Goal: Task Accomplishment & Management: Manage account settings

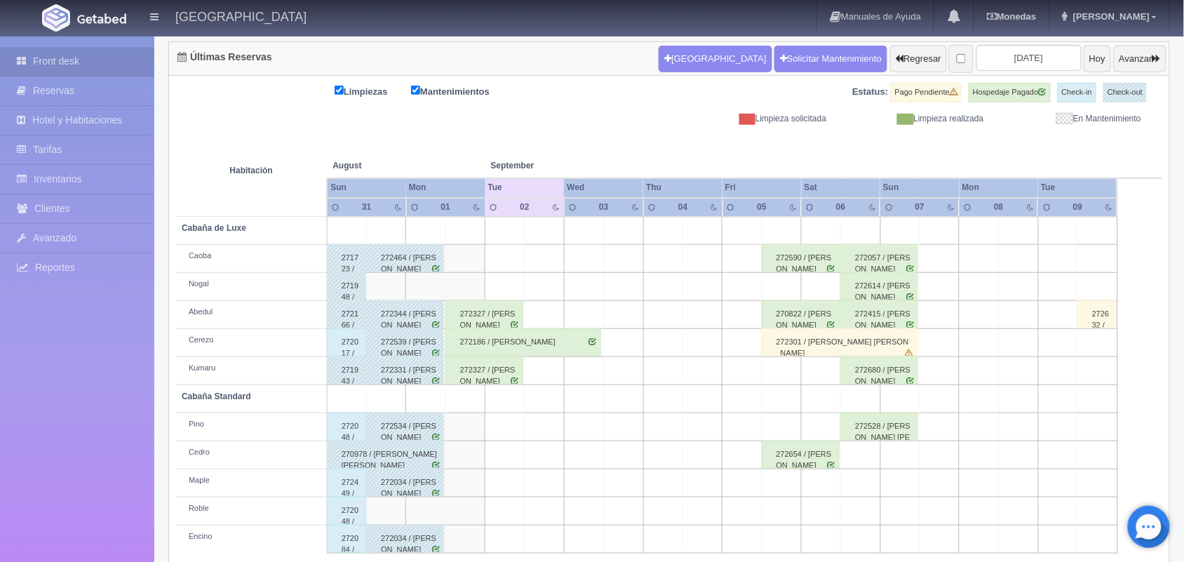
scroll to position [138, 0]
click at [351, 340] on div "272017 / Dulce Lorena Mireles Mendoza" at bounding box center [347, 342] width 40 height 28
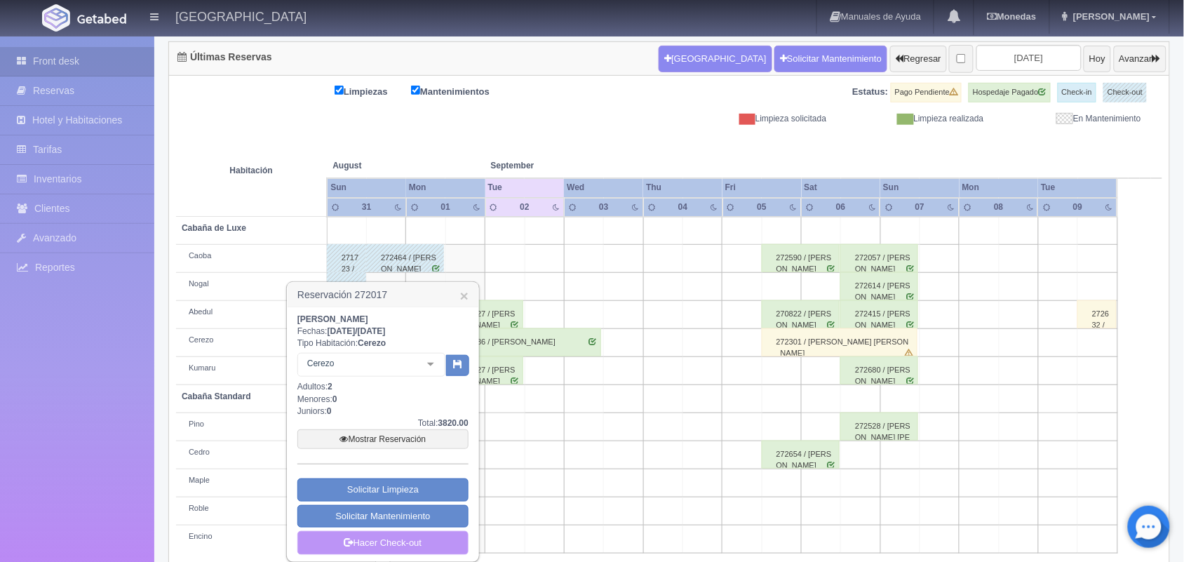
click at [412, 549] on link "Hacer Check-out" at bounding box center [382, 543] width 171 height 24
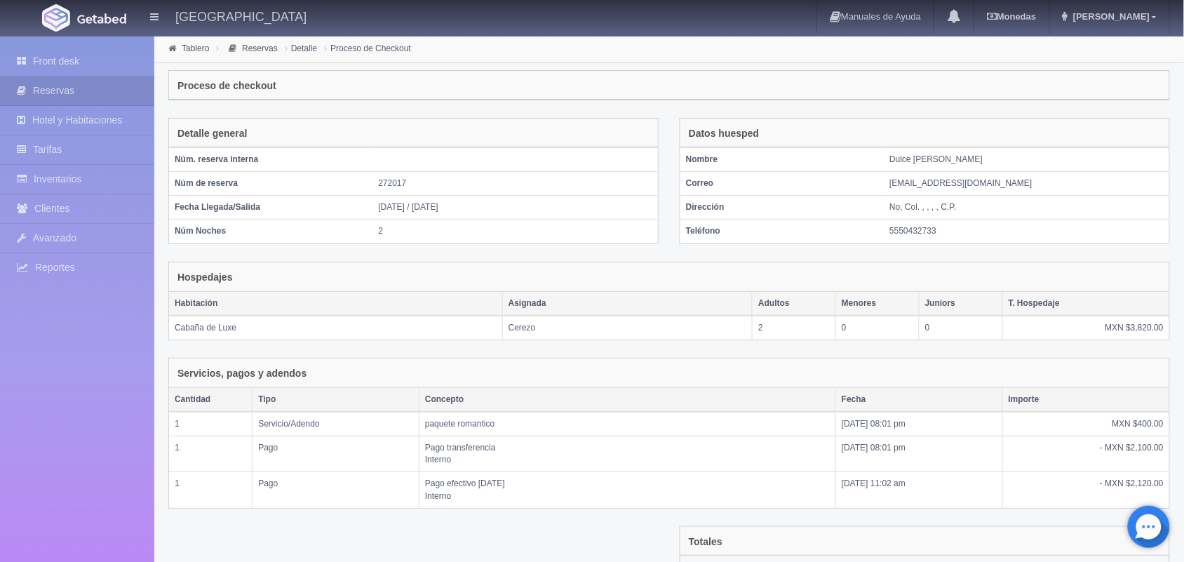
scroll to position [177, 0]
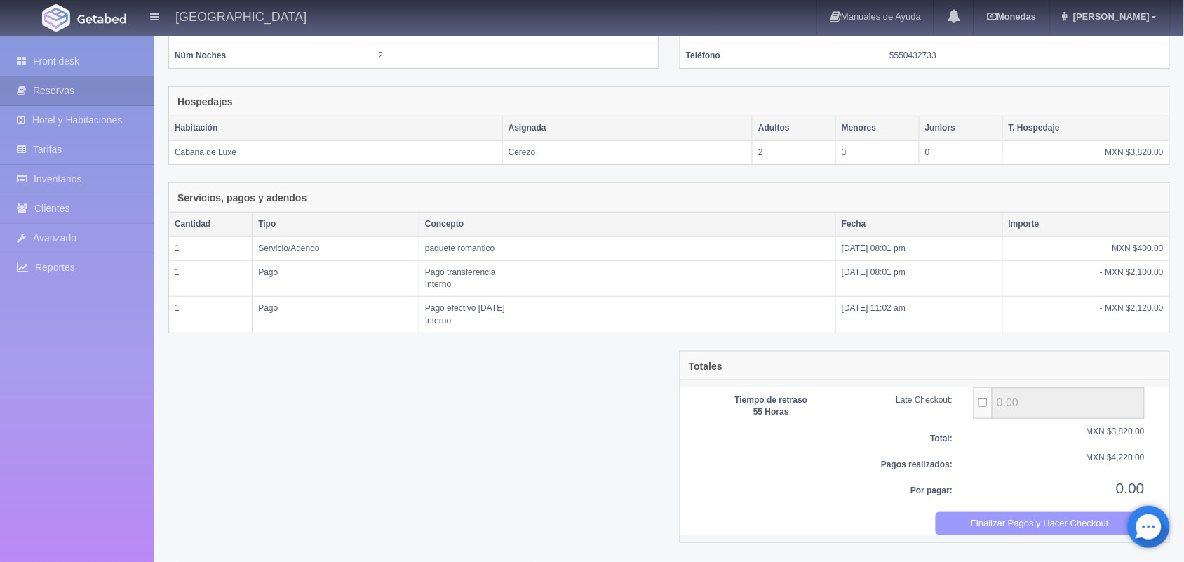
click at [967, 528] on button "Finalizar Pagos y Hacer Checkout" at bounding box center [1041, 523] width 210 height 23
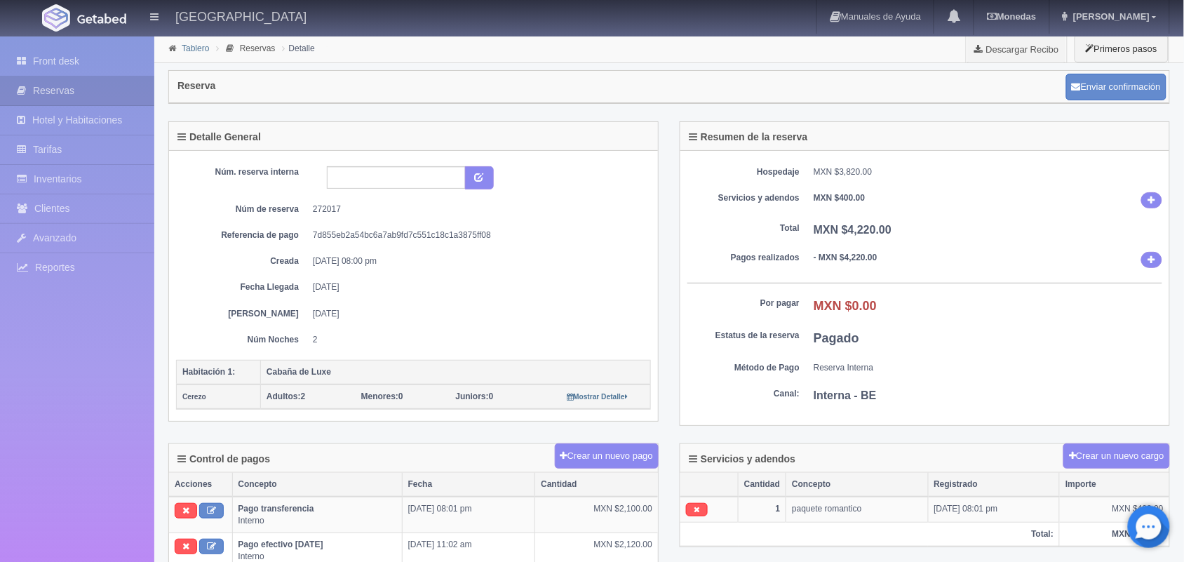
click at [195, 49] on link "Tablero" at bounding box center [195, 48] width 27 height 10
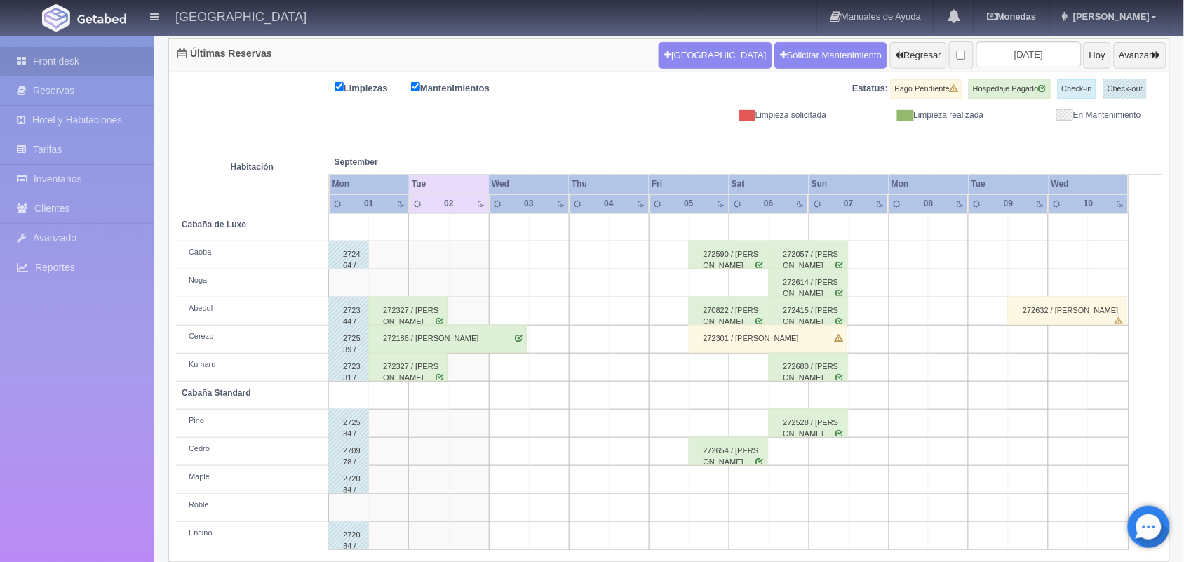
scroll to position [159, 0]
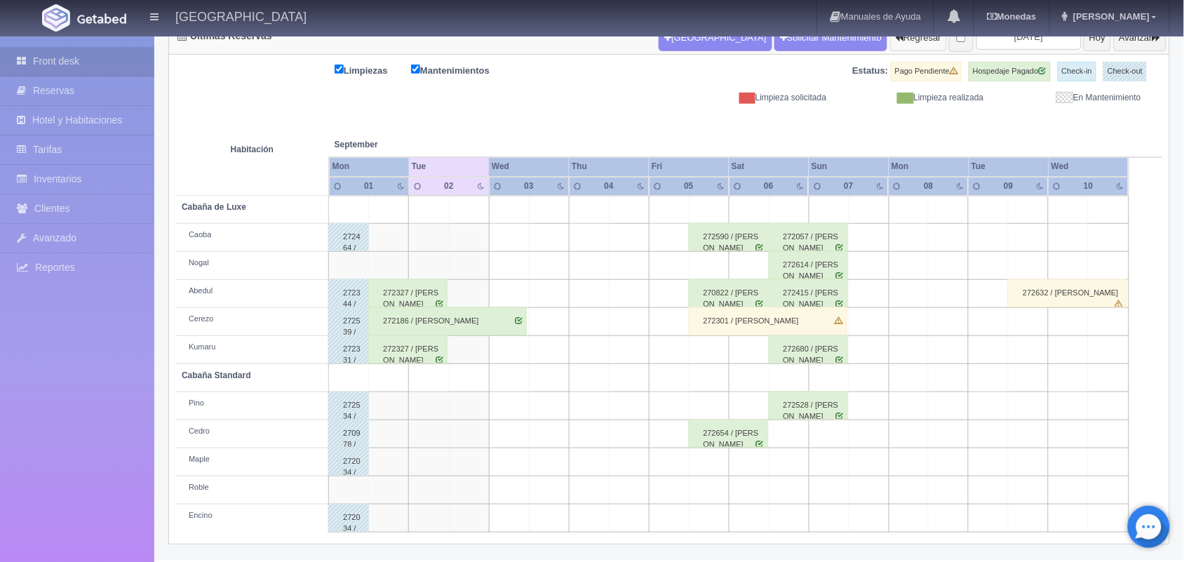
click at [893, 46] on button "Regresar" at bounding box center [918, 38] width 57 height 27
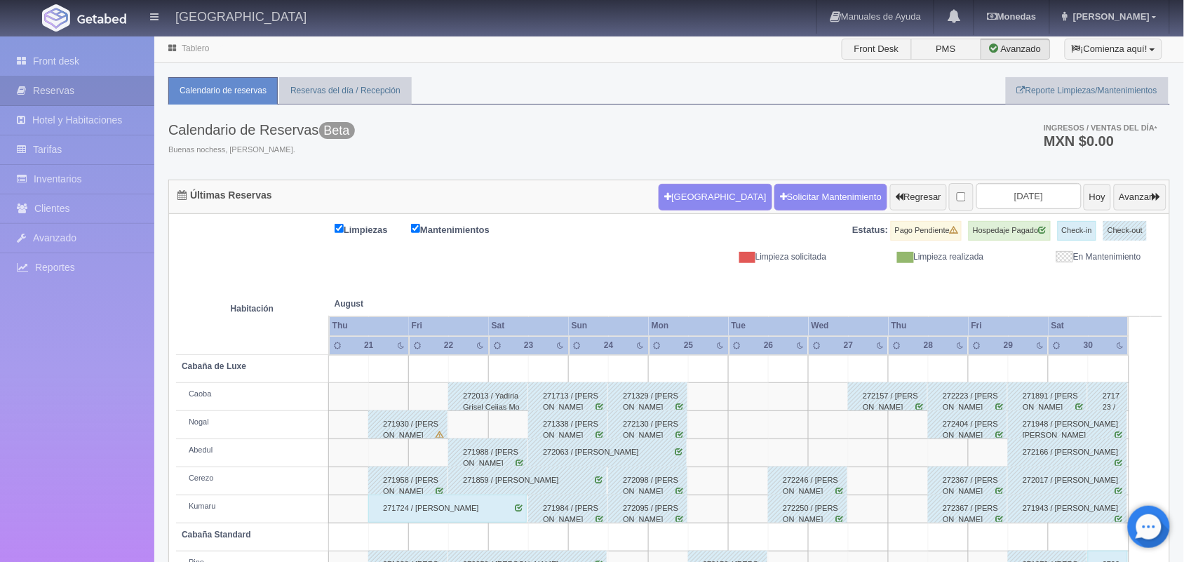
scroll to position [159, 0]
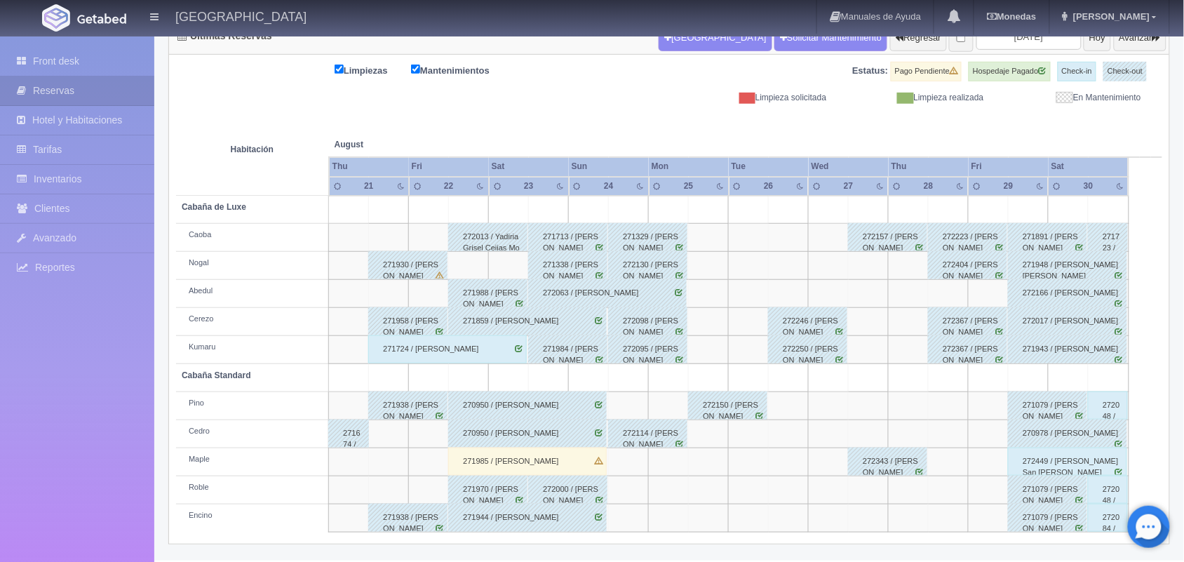
click at [470, 348] on div "271724 / Gustavo Miranda Luna" at bounding box center [447, 349] width 159 height 28
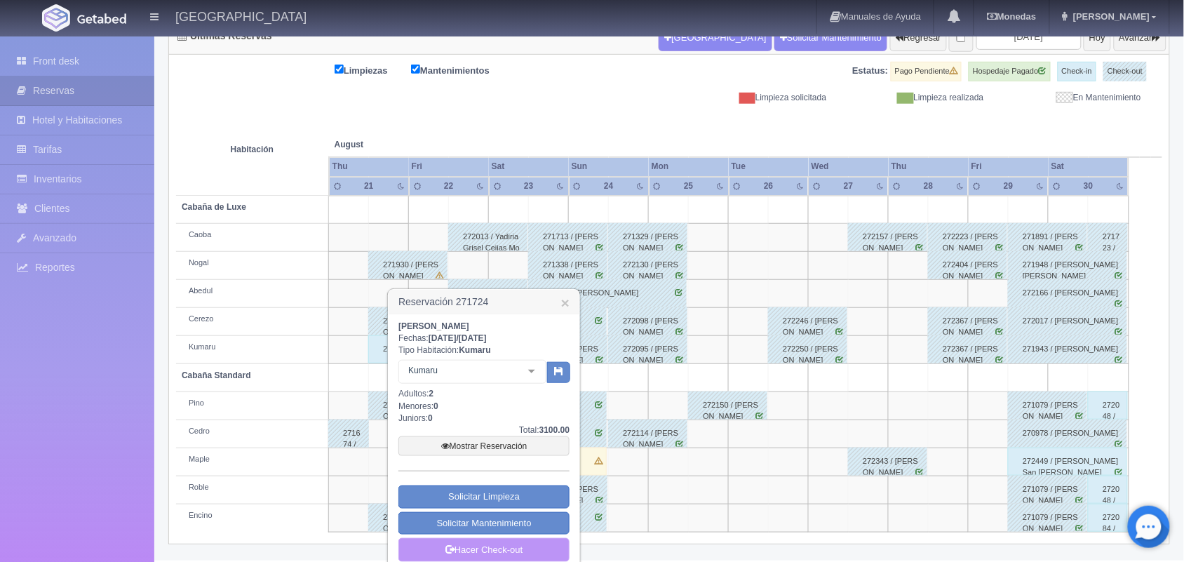
click at [491, 549] on link "Hacer Check-out" at bounding box center [483, 550] width 171 height 24
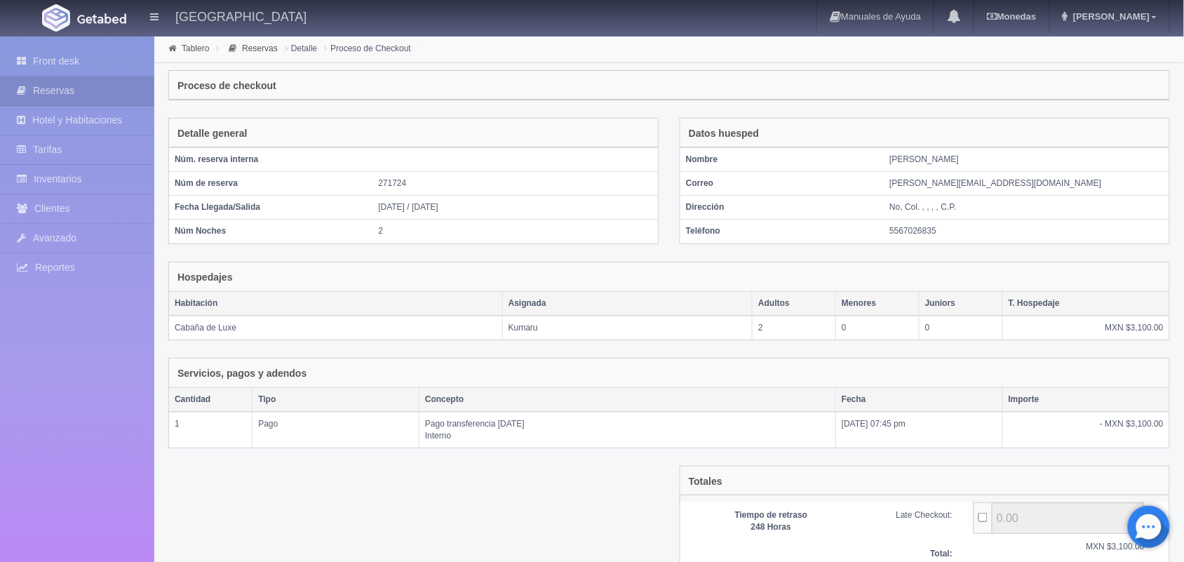
scroll to position [116, 0]
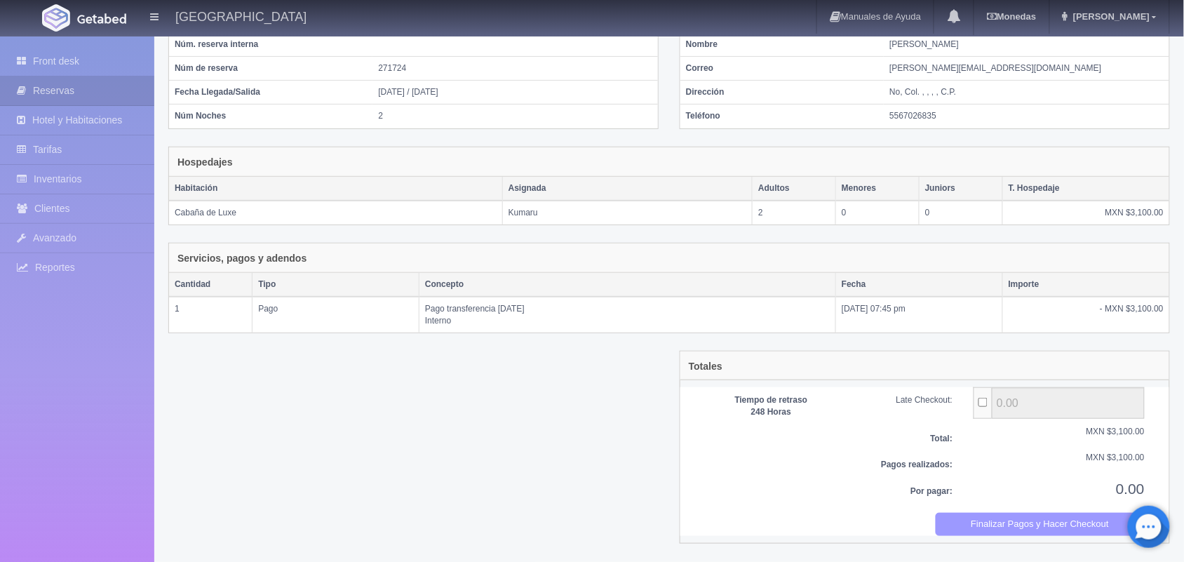
click at [1031, 523] on button "Finalizar Pagos y Hacer Checkout" at bounding box center [1041, 524] width 210 height 23
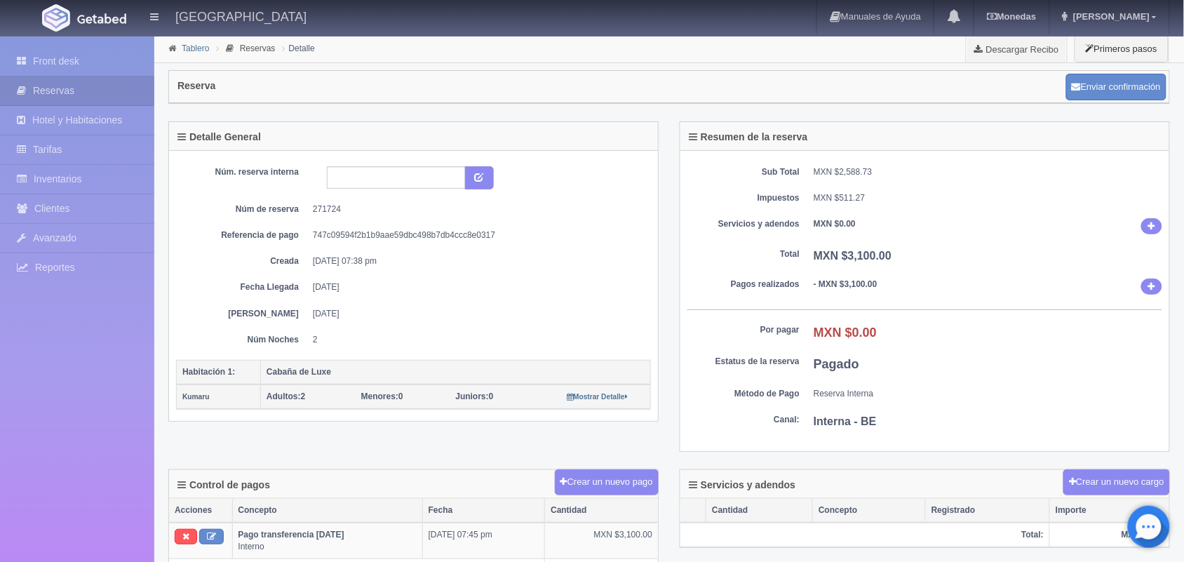
click at [188, 43] on link "Tablero" at bounding box center [195, 48] width 27 height 10
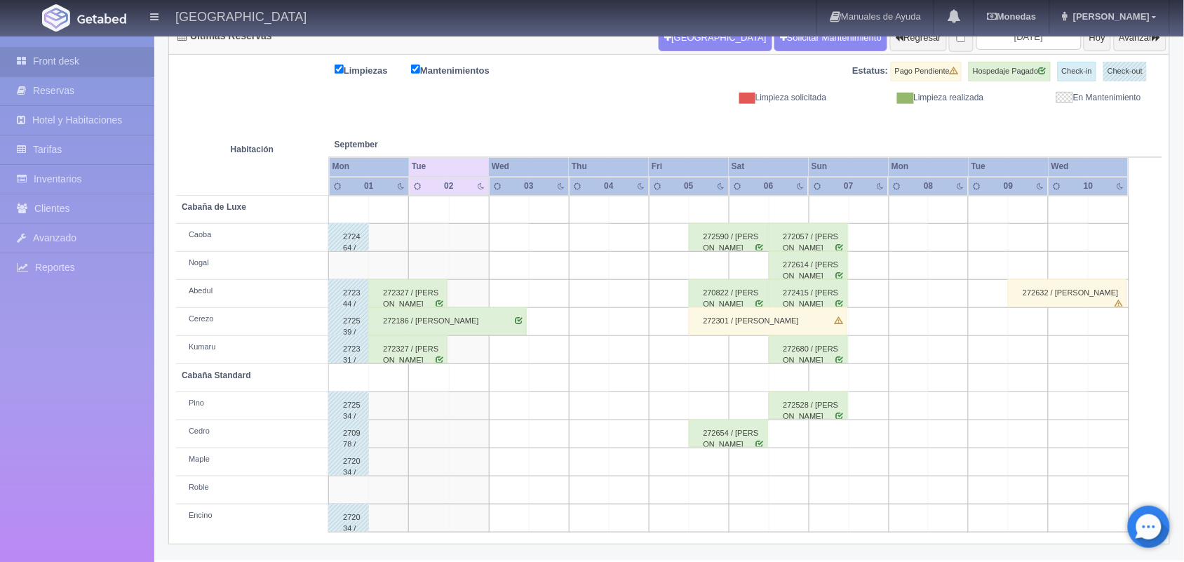
scroll to position [76, 0]
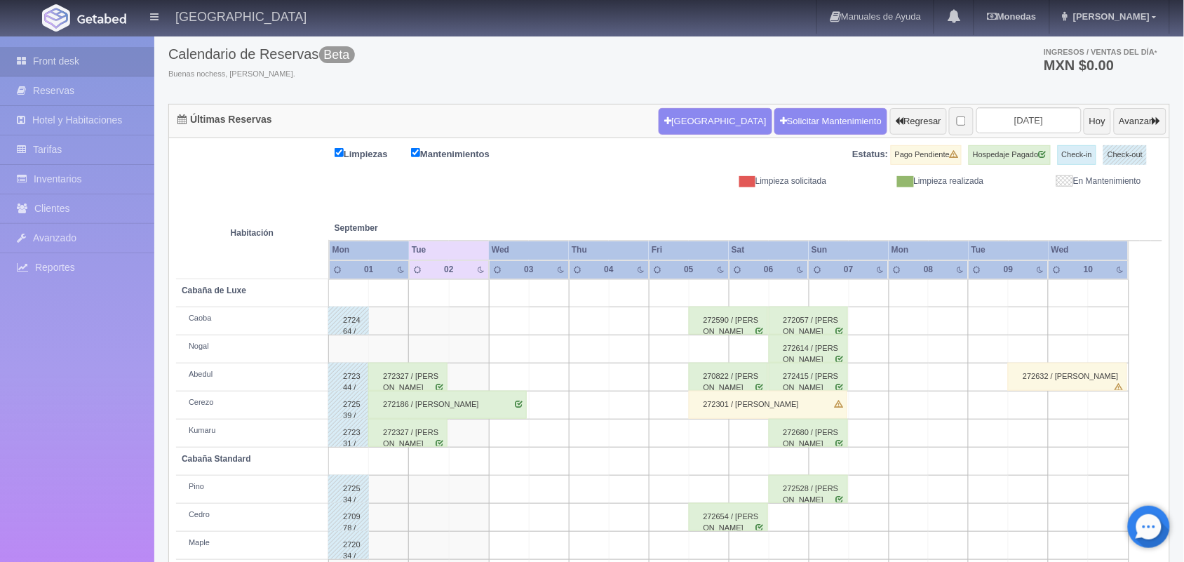
drag, startPoint x: 0, startPoint y: 0, endPoint x: 1183, endPoint y: 285, distance: 1217.2
click at [1183, 285] on html "Hotel Xacallan Manuales de Ayuda Actualizaciones recientes Monedas Tipo de camb…" at bounding box center [592, 205] width 1184 height 562
click at [890, 121] on button "Regresar" at bounding box center [918, 121] width 57 height 27
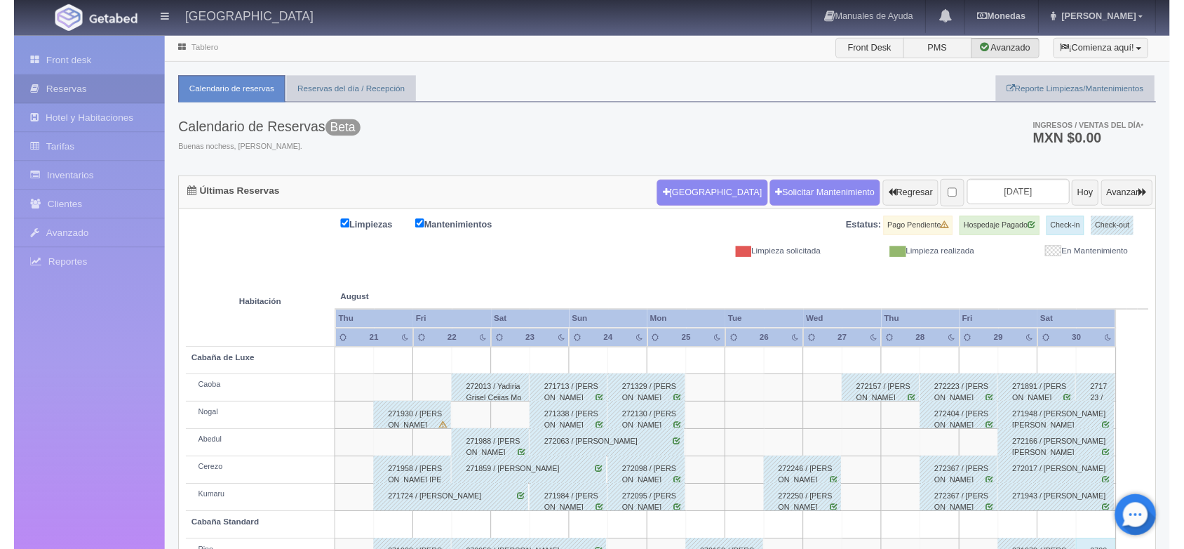
scroll to position [159, 0]
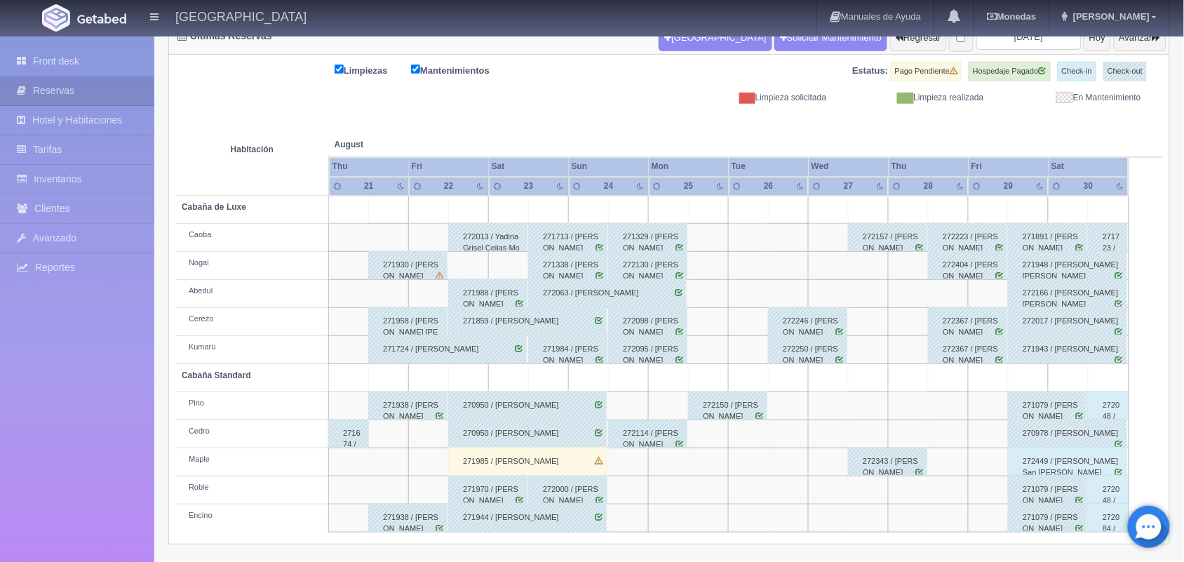
click at [1096, 464] on div "272449 / Hector Ubaldo Vera San Román" at bounding box center [1067, 462] width 119 height 28
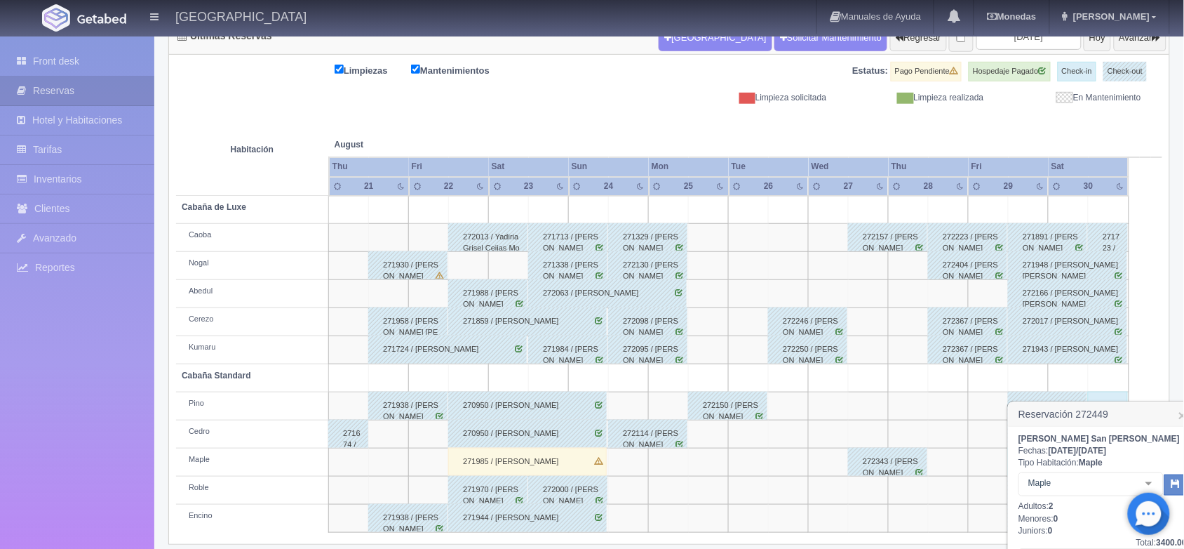
scroll to position [300, 0]
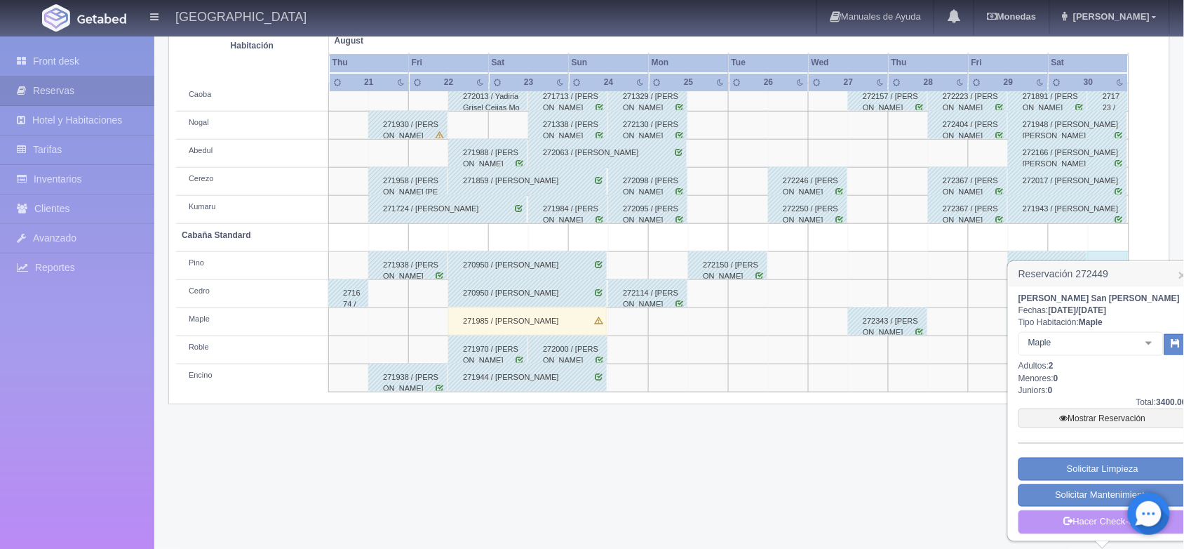
click at [1089, 520] on link "Hacer Check-out" at bounding box center [1103, 522] width 168 height 24
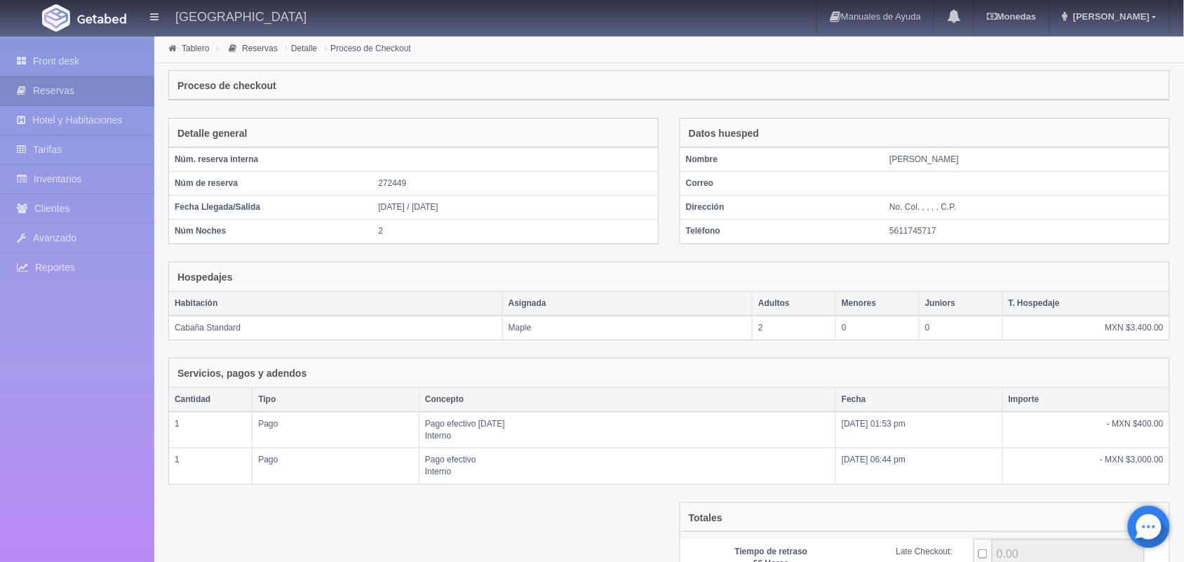
scroll to position [153, 0]
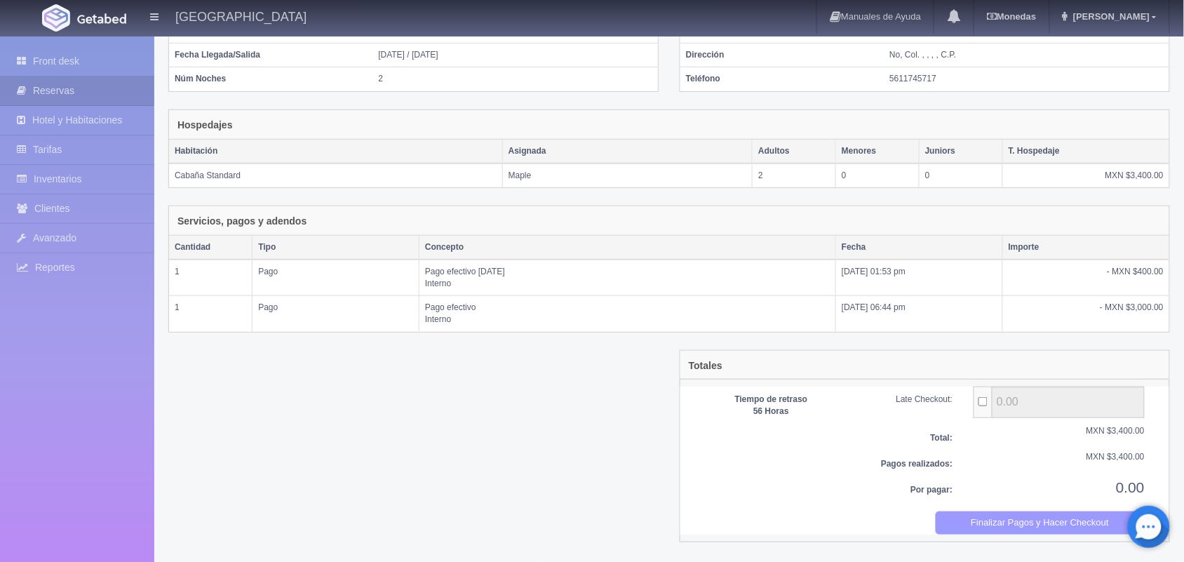
click at [989, 523] on button "Finalizar Pagos y Hacer Checkout" at bounding box center [1041, 522] width 210 height 23
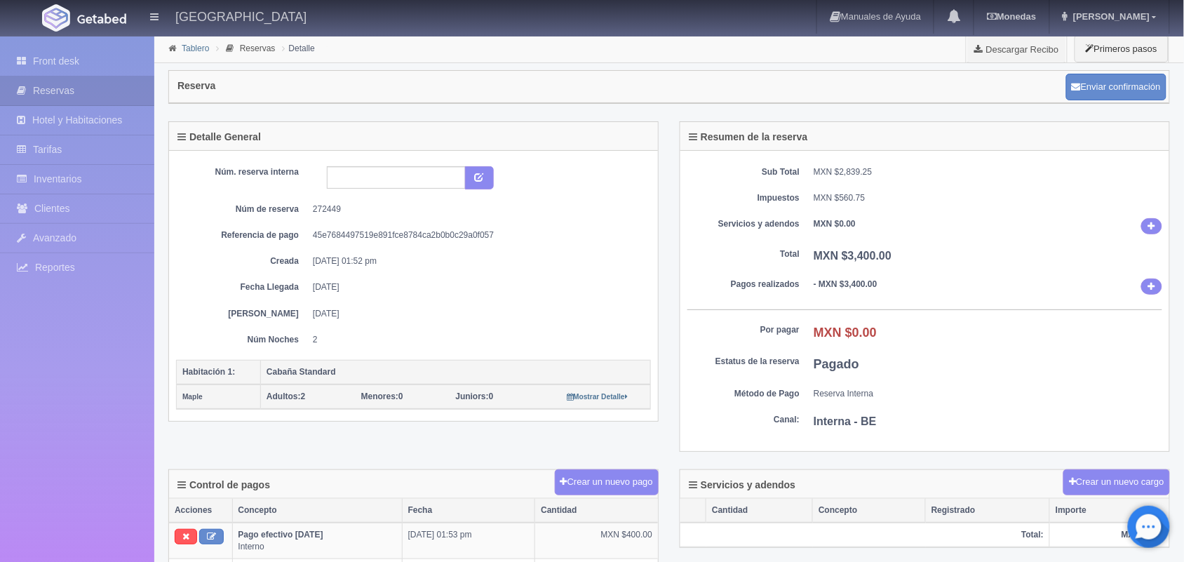
click at [195, 47] on link "Tablero" at bounding box center [195, 48] width 27 height 10
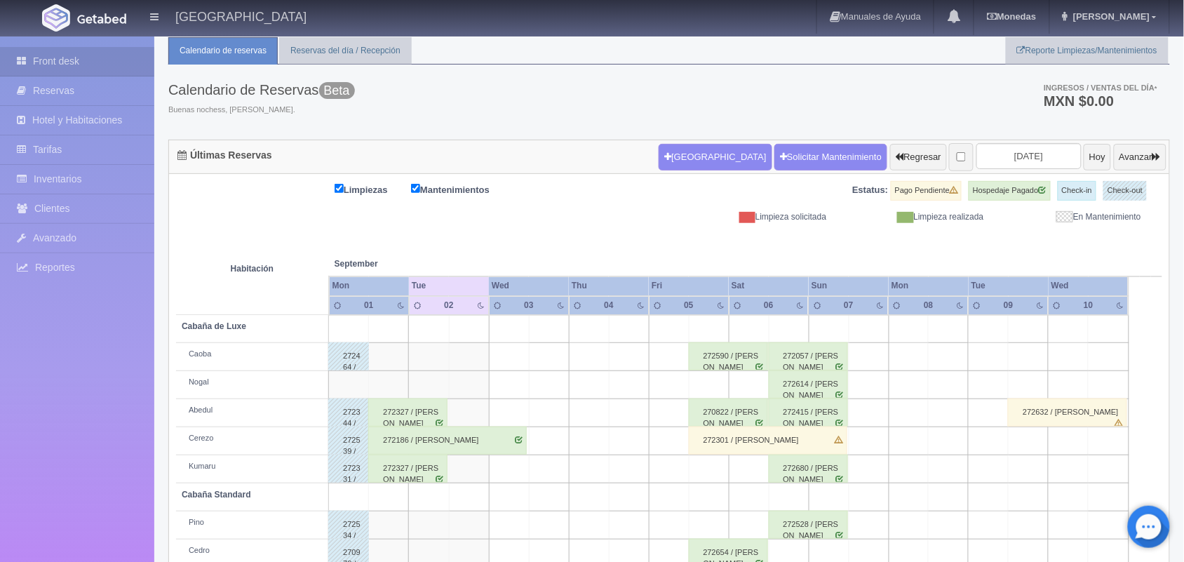
scroll to position [27, 0]
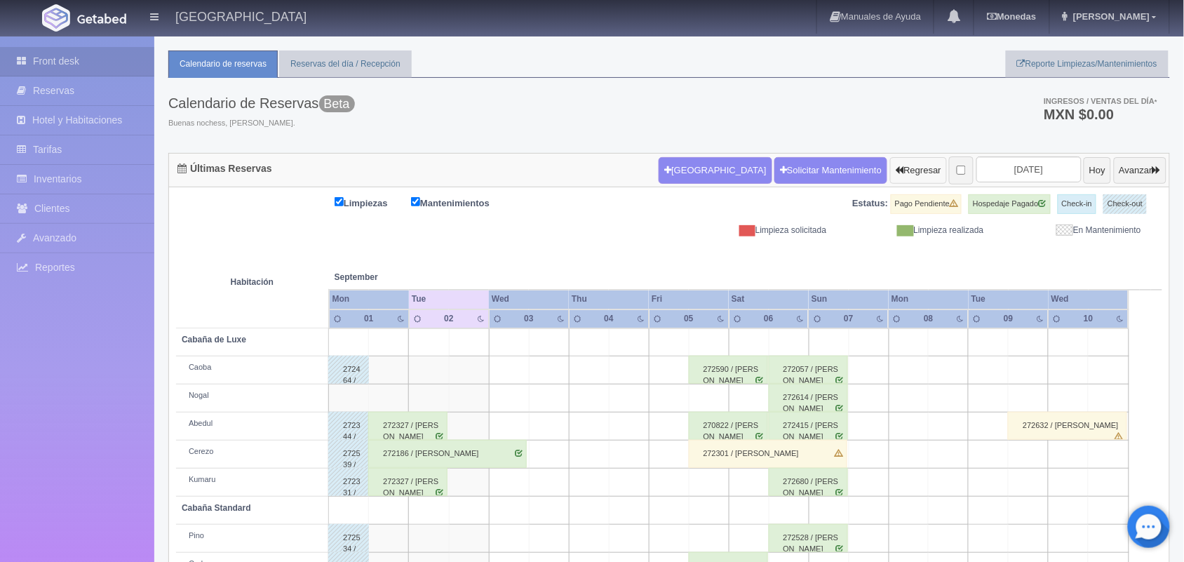
click at [892, 177] on button "Regresar" at bounding box center [918, 170] width 57 height 27
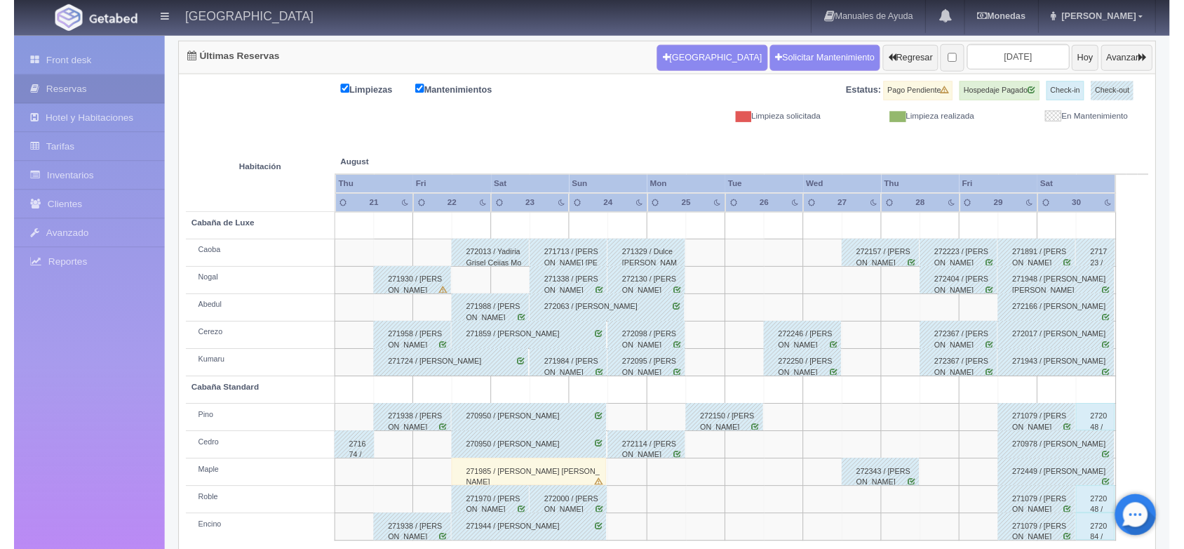
scroll to position [159, 0]
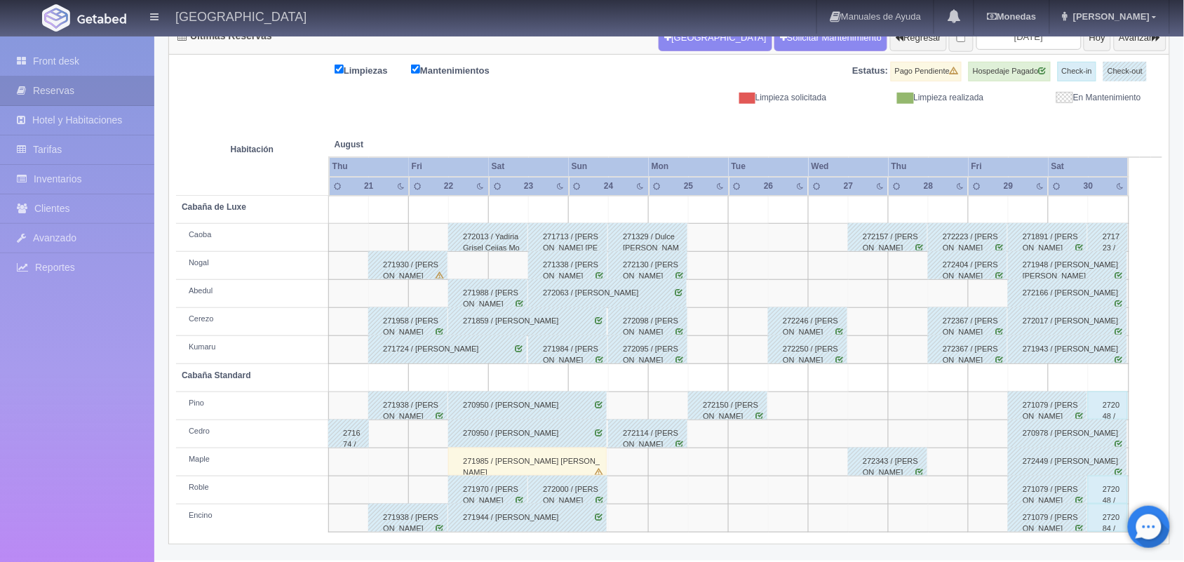
click at [1103, 491] on div "272048 / Susana Ramírez Vargas" at bounding box center [1108, 490] width 40 height 28
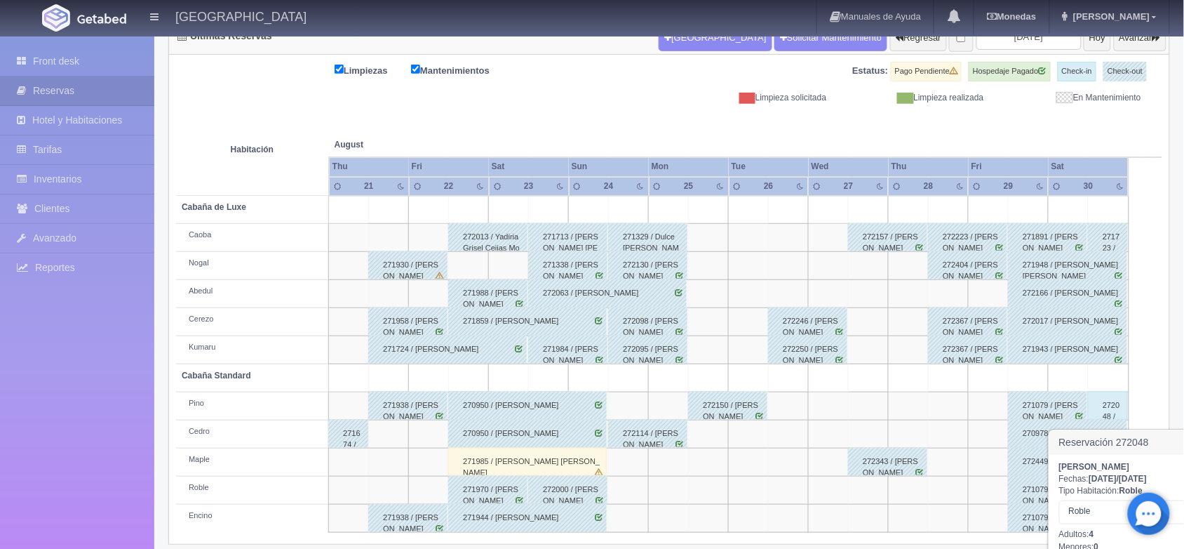
scroll to position [328, 0]
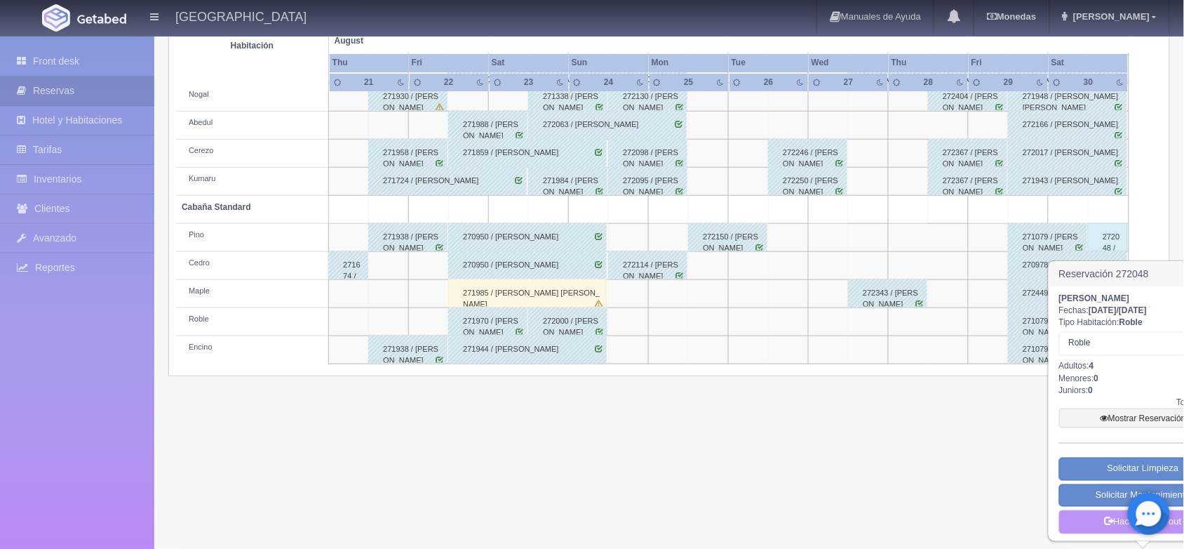
click at [1099, 526] on link "Hacer Check-out" at bounding box center [1143, 522] width 168 height 24
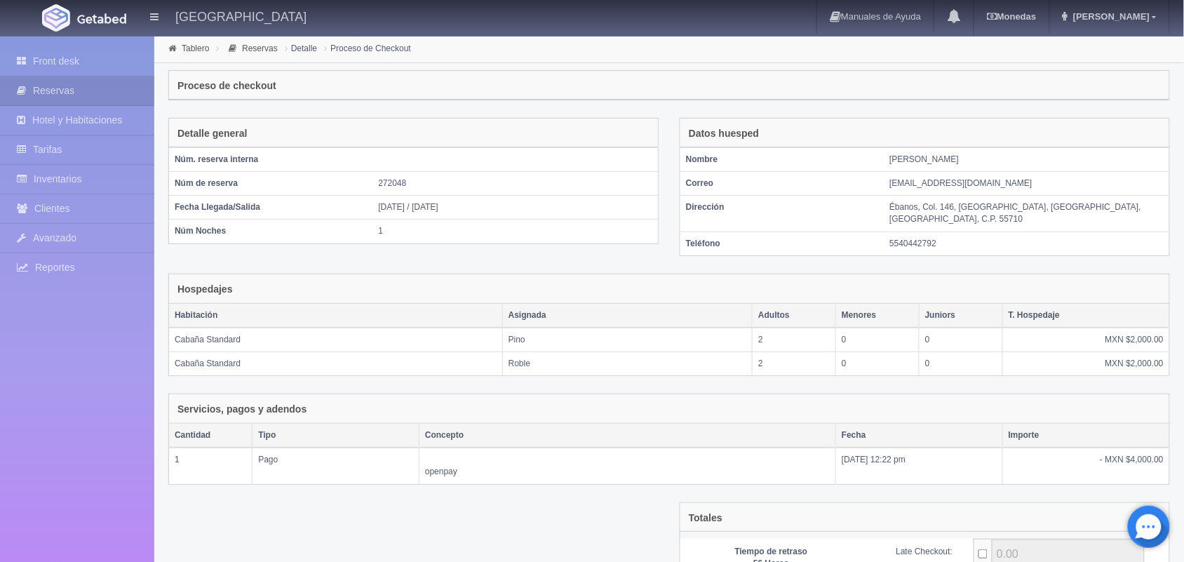
scroll to position [141, 0]
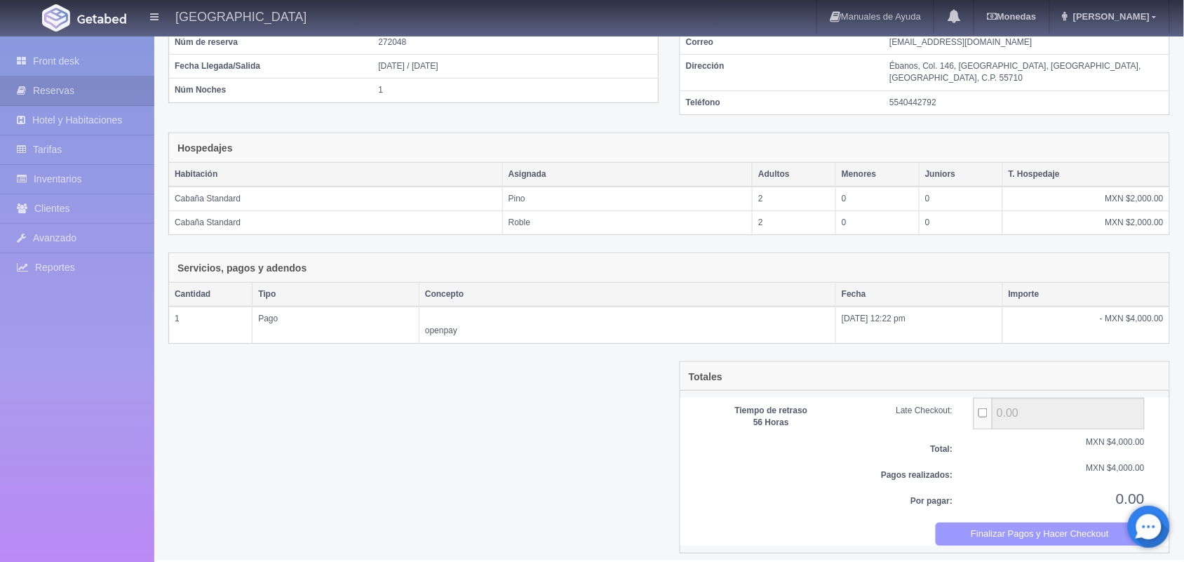
click at [1033, 533] on button "Finalizar Pagos y Hacer Checkout" at bounding box center [1041, 534] width 210 height 23
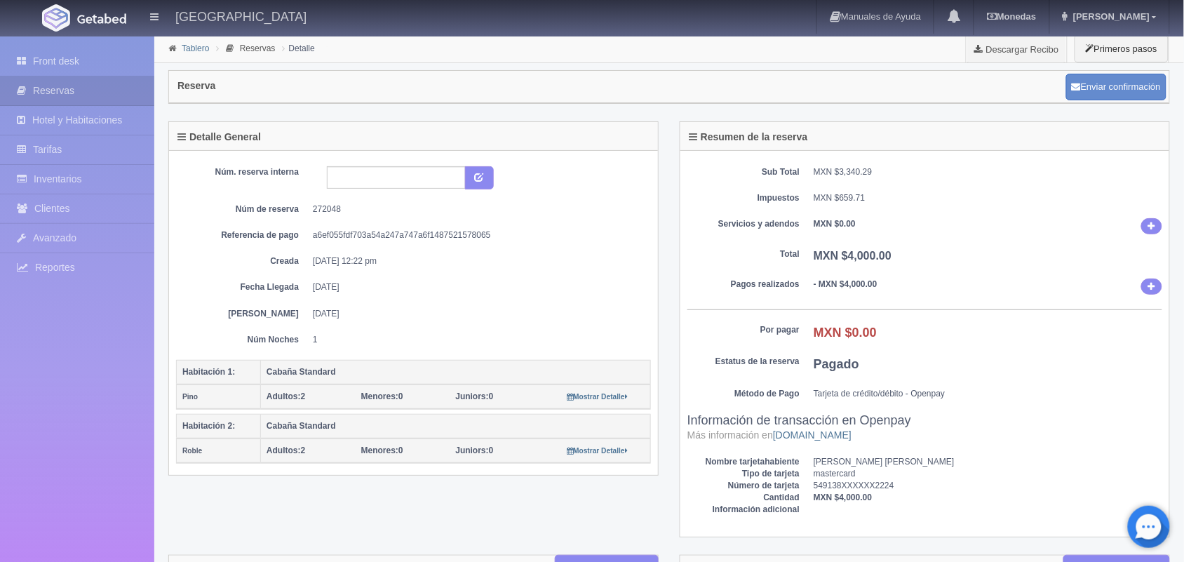
click at [186, 46] on link "Tablero" at bounding box center [195, 48] width 27 height 10
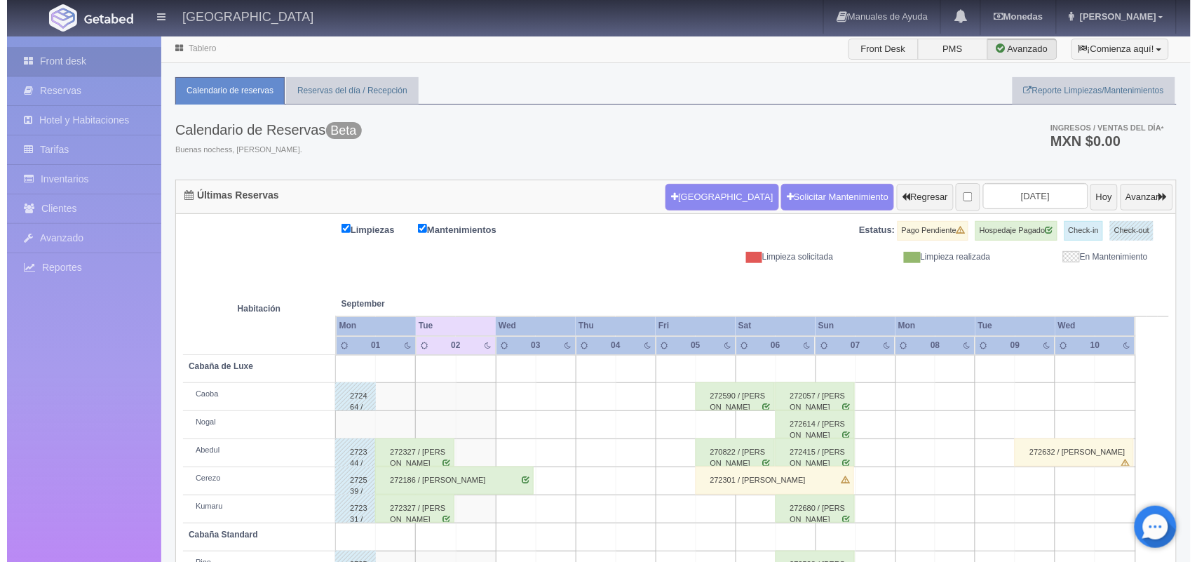
scroll to position [159, 0]
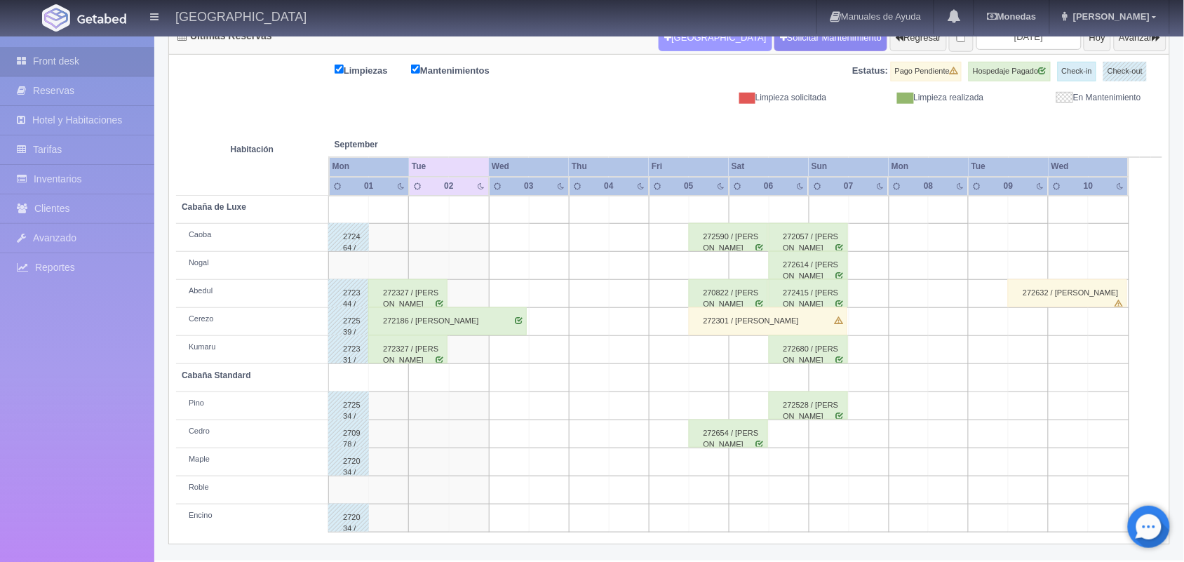
click at [704, 41] on button "[GEOGRAPHIC_DATA]" at bounding box center [715, 38] width 113 height 27
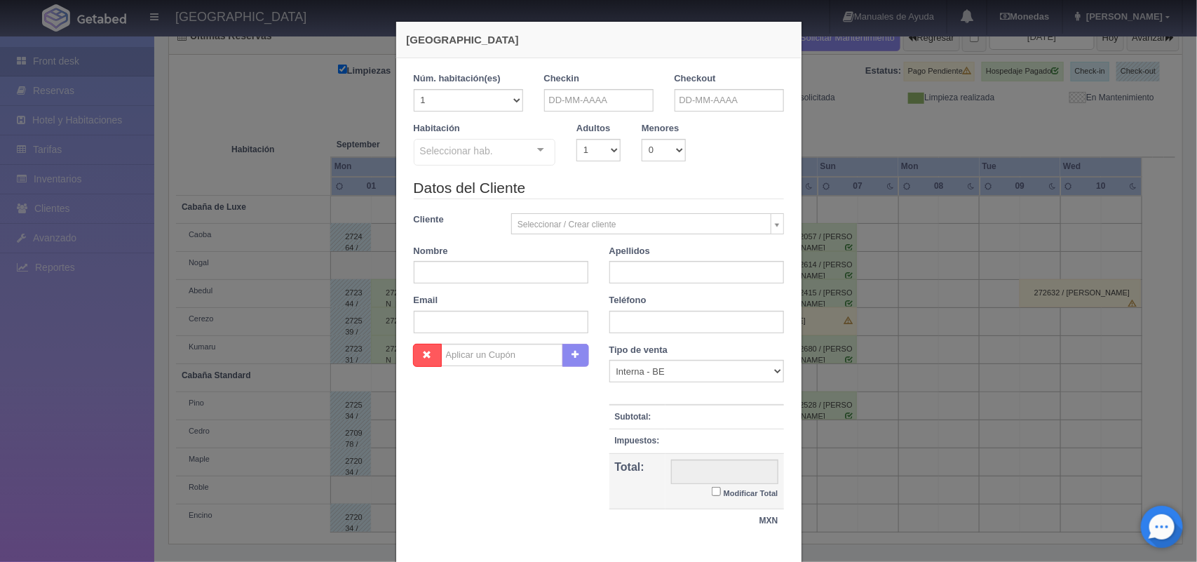
checkbox input "false"
click at [579, 102] on input "text" at bounding box center [598, 100] width 109 height 22
click at [588, 166] on link "2" at bounding box center [589, 166] width 18 height 20
type input "02-09-2025"
checkbox input "false"
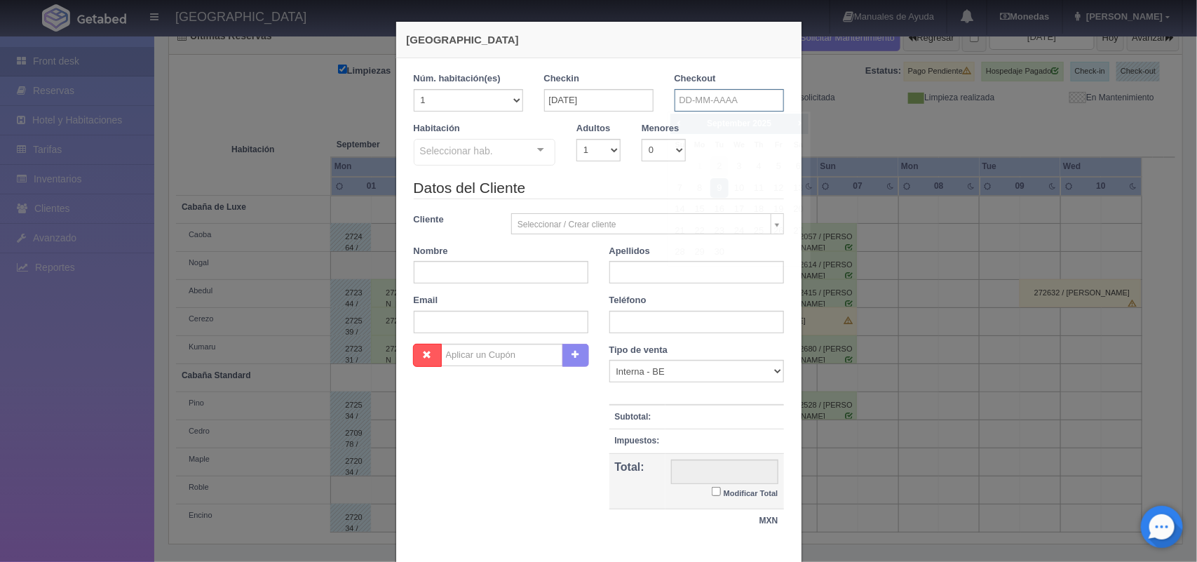
click at [697, 100] on input "text" at bounding box center [729, 100] width 109 height 22
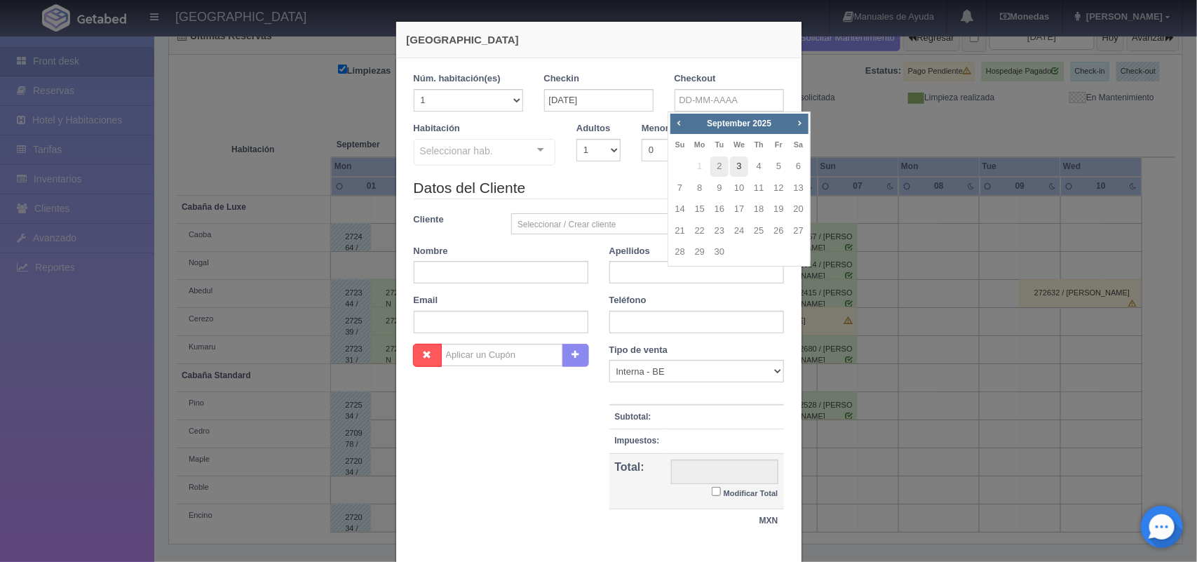
click at [734, 170] on link "3" at bounding box center [739, 166] width 18 height 20
type input "03-09-2025"
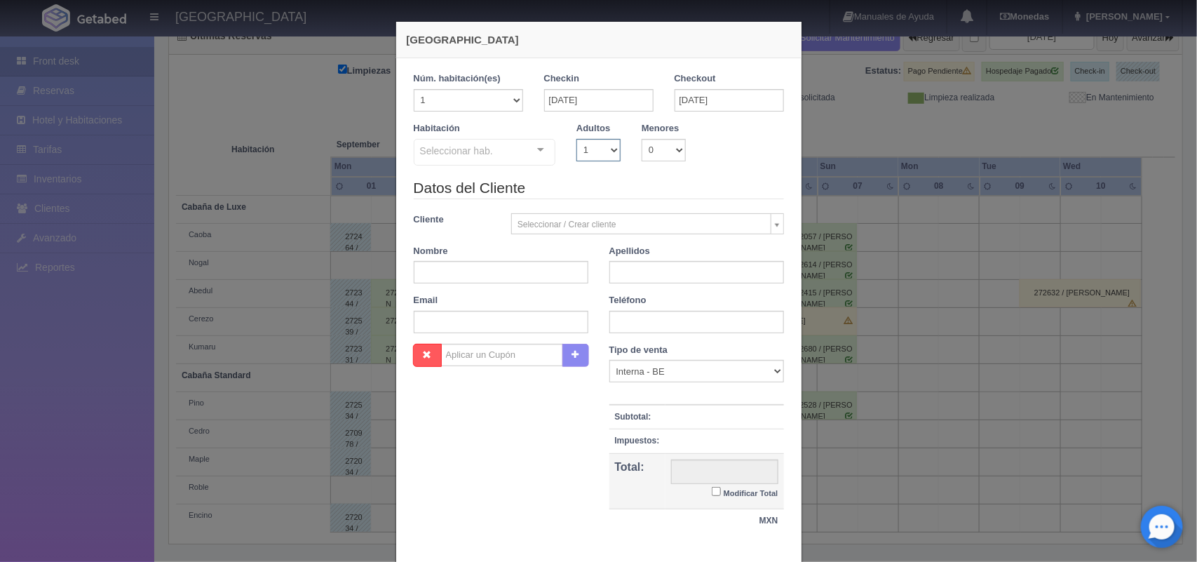
checkbox input "false"
click at [593, 146] on select "1 2 3 4 5 6 7 8 9 10" at bounding box center [599, 150] width 44 height 22
select select "2"
click at [577, 139] on select "1 2 3 4 5 6 7 8 9 10" at bounding box center [599, 150] width 44 height 22
click at [532, 149] on div at bounding box center [541, 150] width 28 height 21
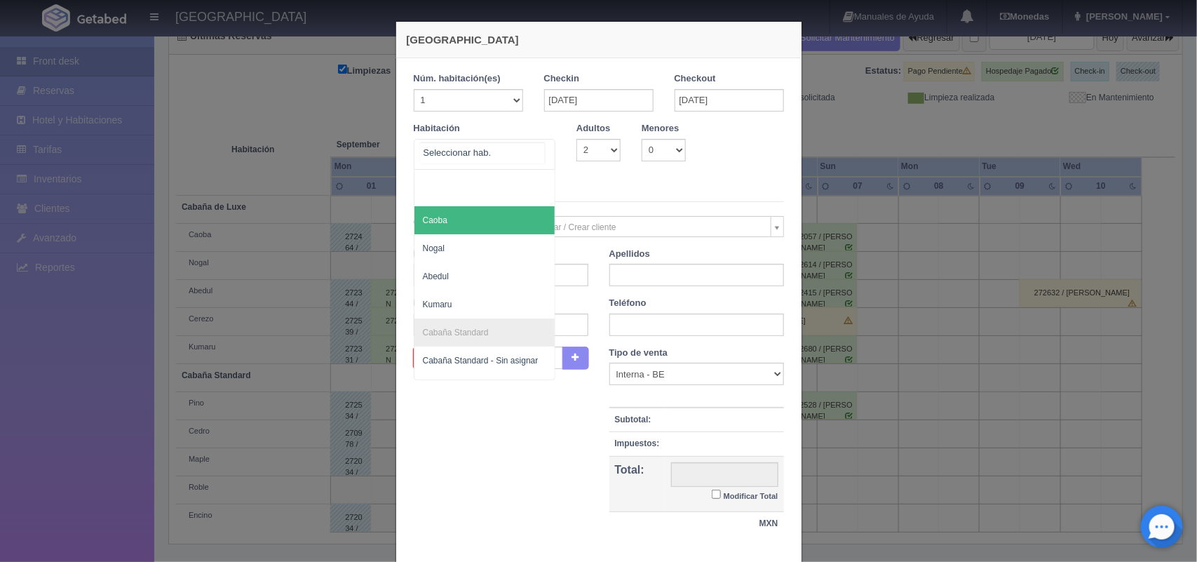
scroll to position [53, 0]
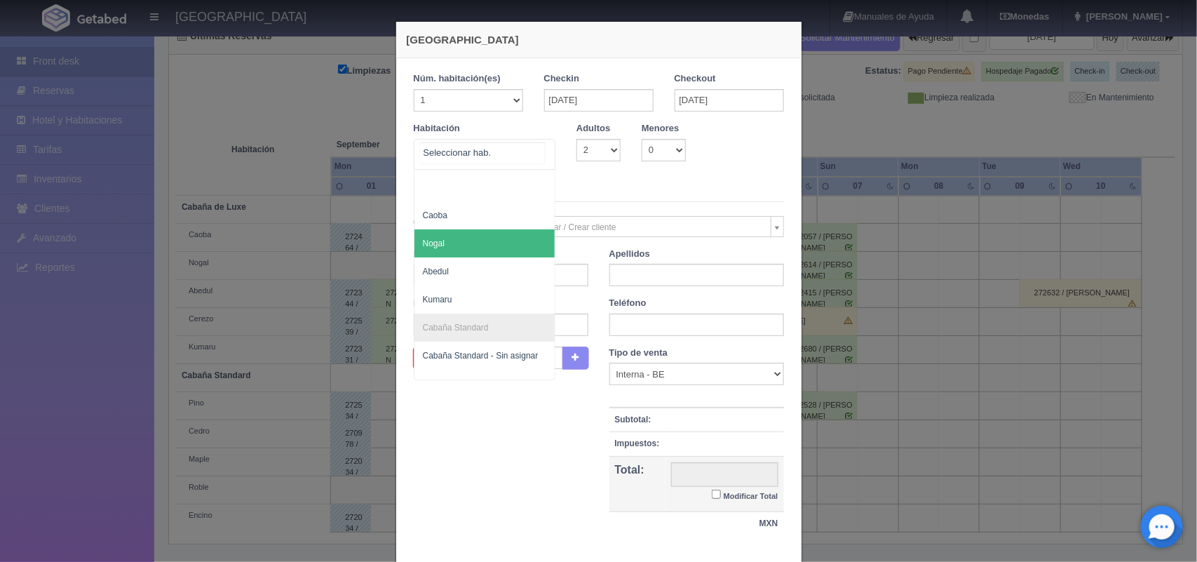
click at [495, 244] on span "Nogal" at bounding box center [485, 243] width 141 height 28
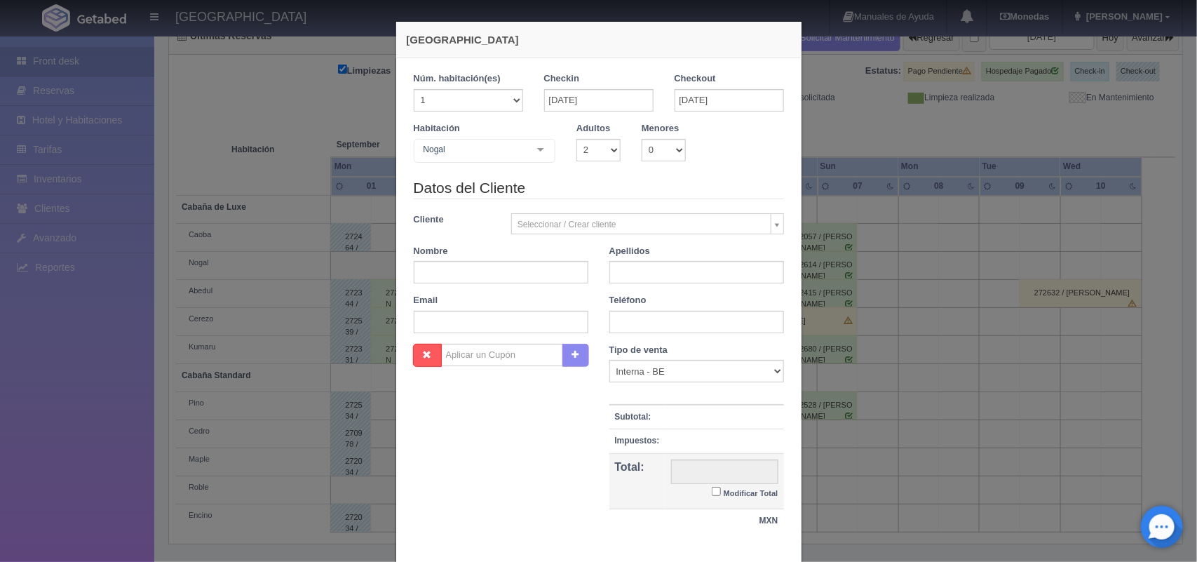
checkbox input "false"
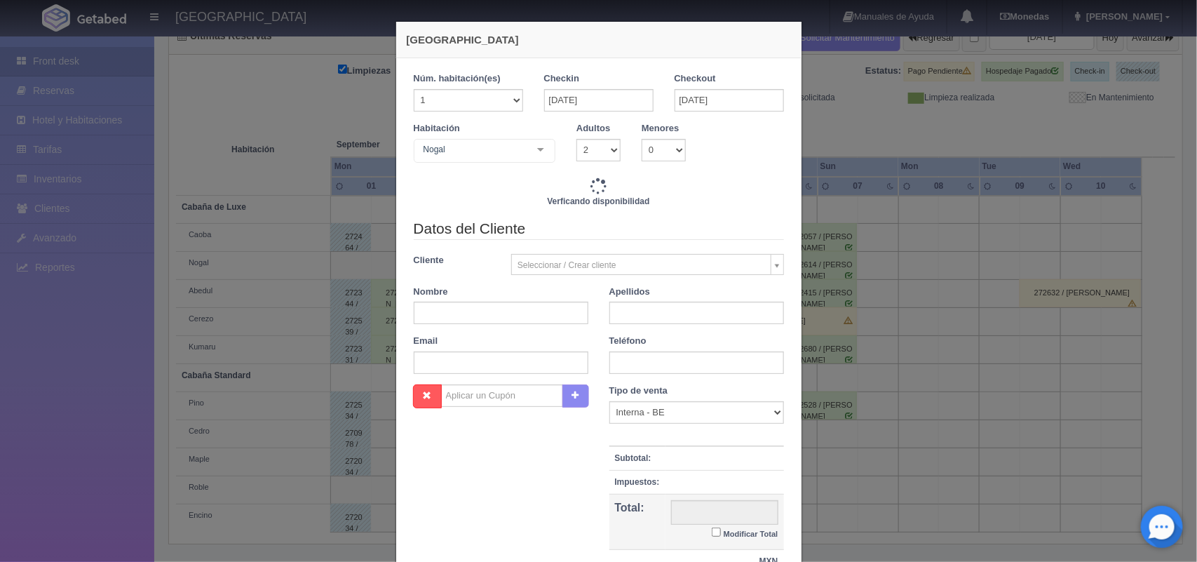
type input "1500.00"
checkbox input "false"
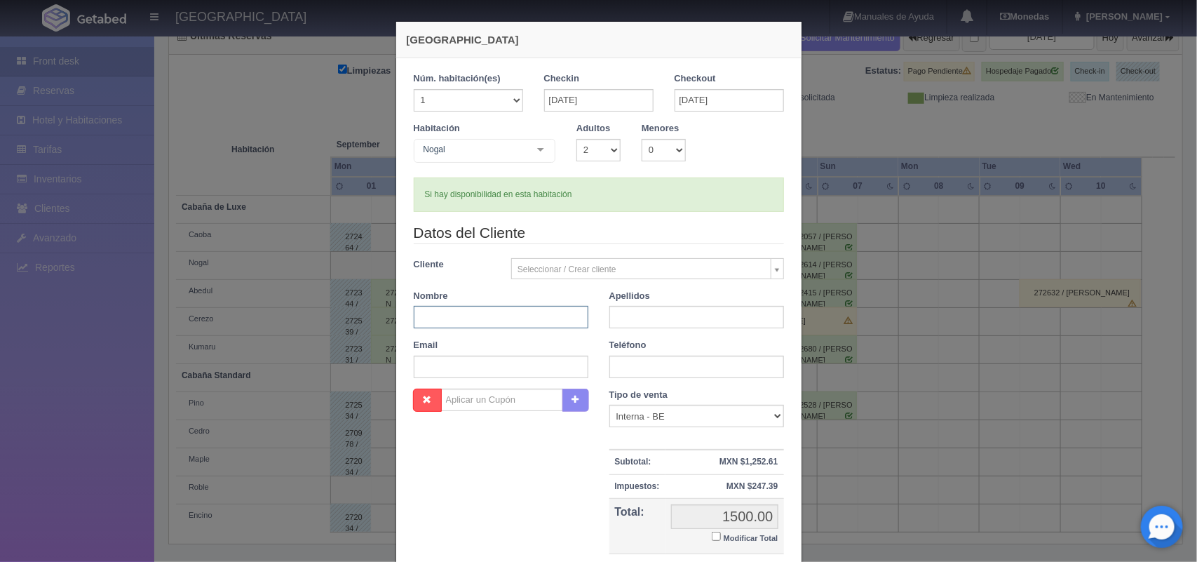
click at [516, 320] on input "text" at bounding box center [501, 317] width 175 height 22
type input "Lupita Yuliana"
click at [685, 318] on input "text" at bounding box center [697, 317] width 175 height 22
type input "Pantoja Delgado"
click at [682, 363] on input "text" at bounding box center [697, 367] width 175 height 22
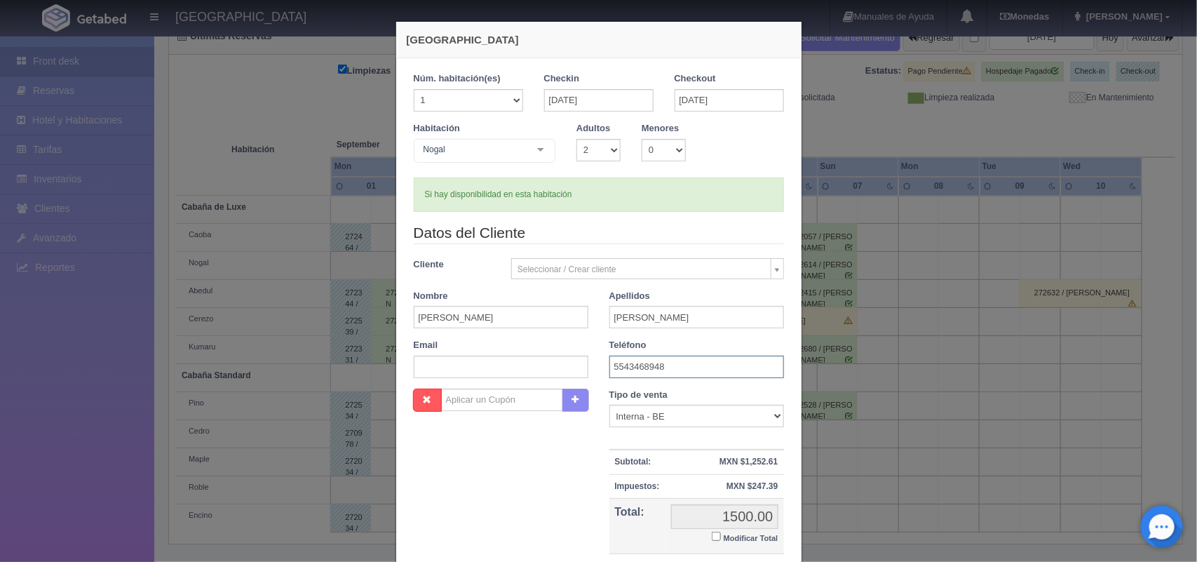
type input "5543468948"
click at [712, 534] on input "Modificar Total" at bounding box center [716, 536] width 9 height 9
checkbox input "true"
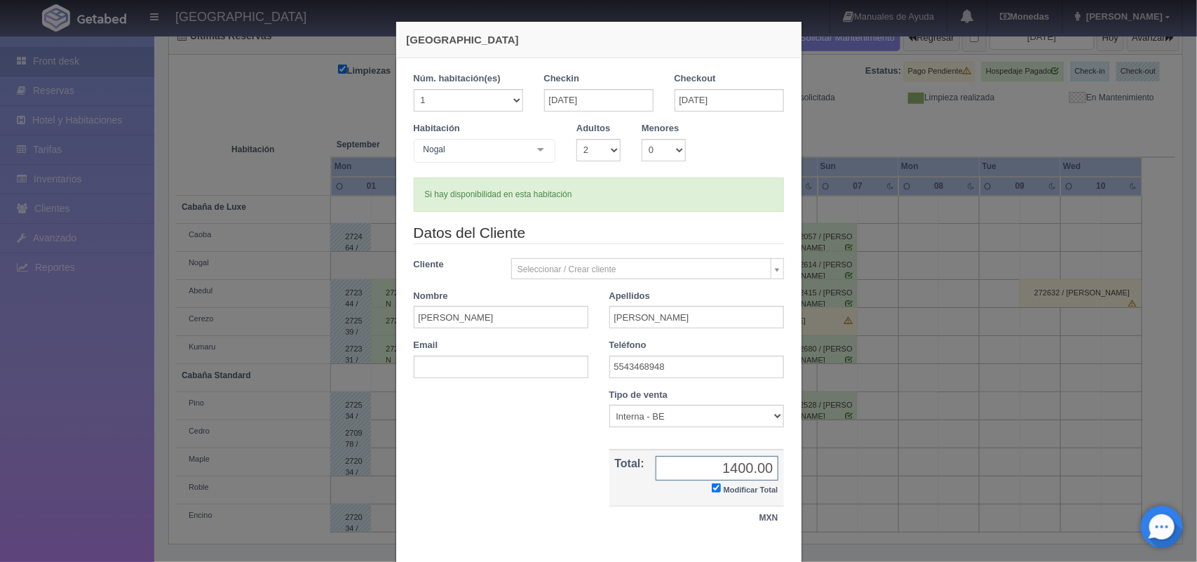
scroll to position [81, 0]
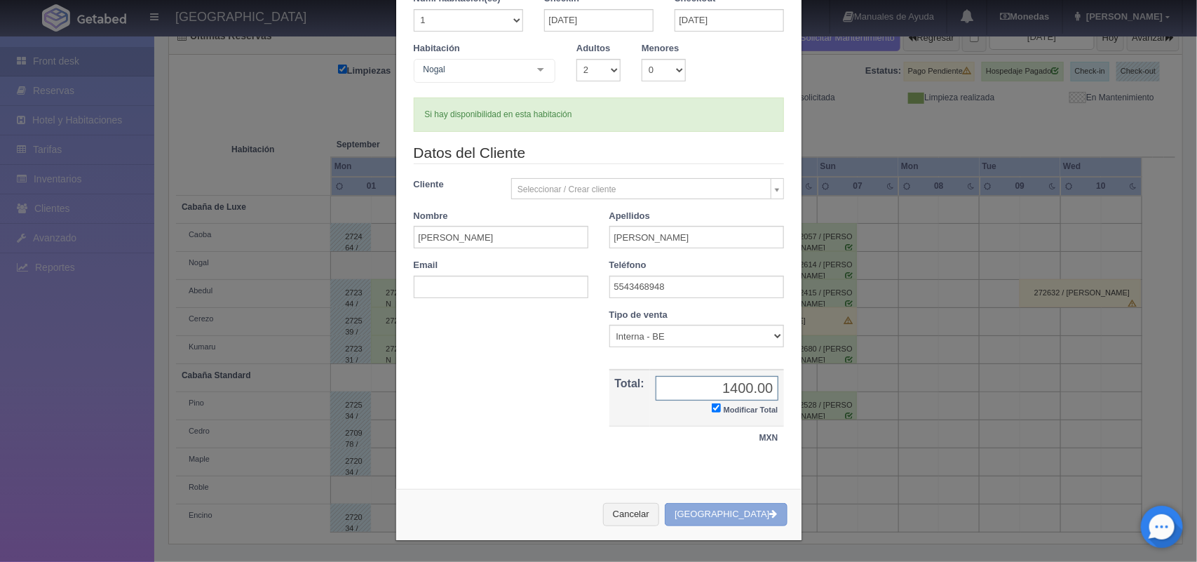
type input "1400.00"
click at [713, 520] on button "Crear Reserva" at bounding box center [726, 514] width 122 height 23
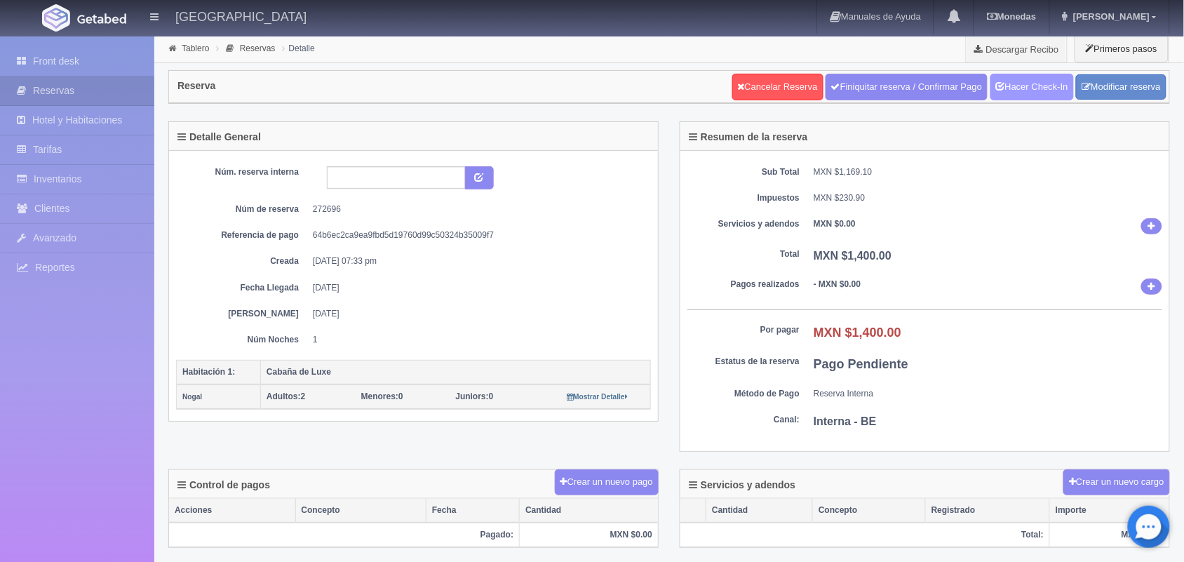
click at [1025, 99] on link "Hacer Check-In" at bounding box center [1031, 87] width 83 height 27
click at [199, 46] on link "Tablero" at bounding box center [195, 48] width 27 height 10
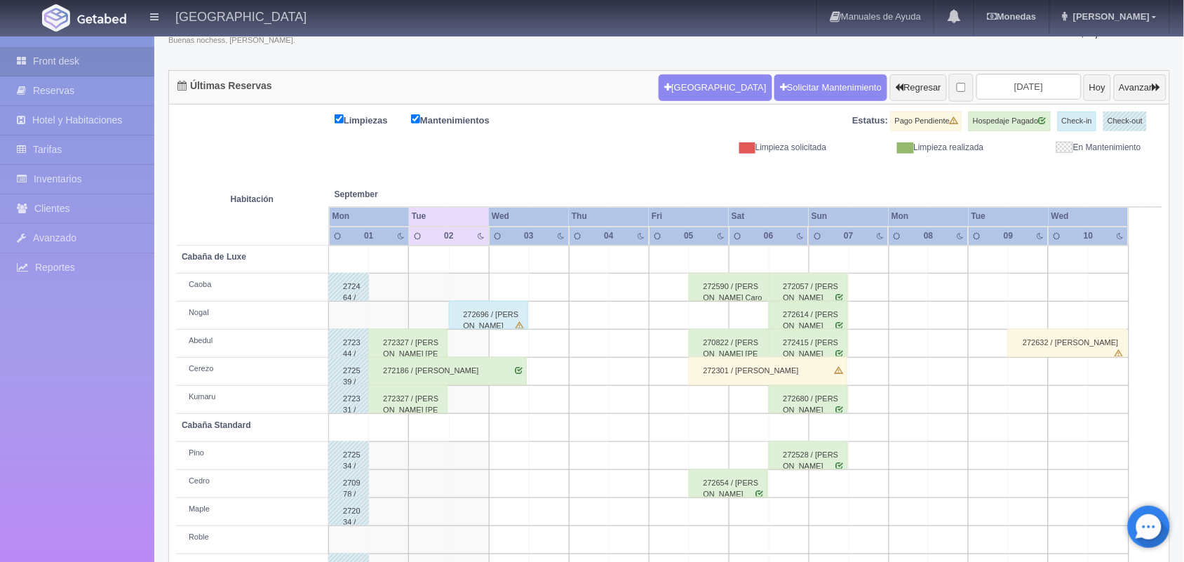
scroll to position [159, 0]
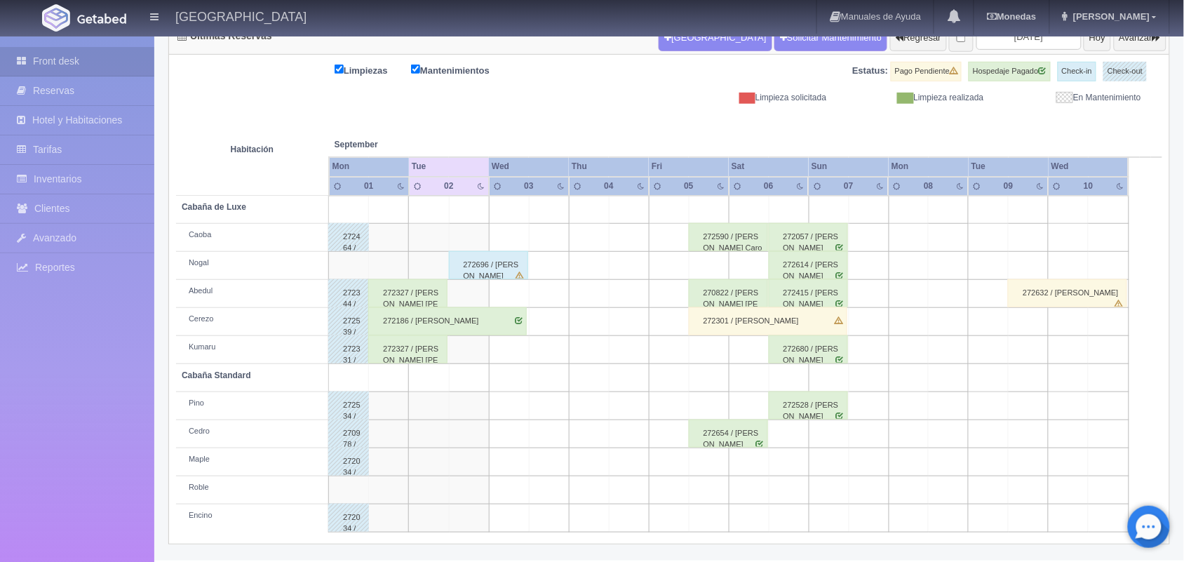
click at [412, 299] on div "272327 / [PERSON_NAME]" at bounding box center [407, 293] width 79 height 28
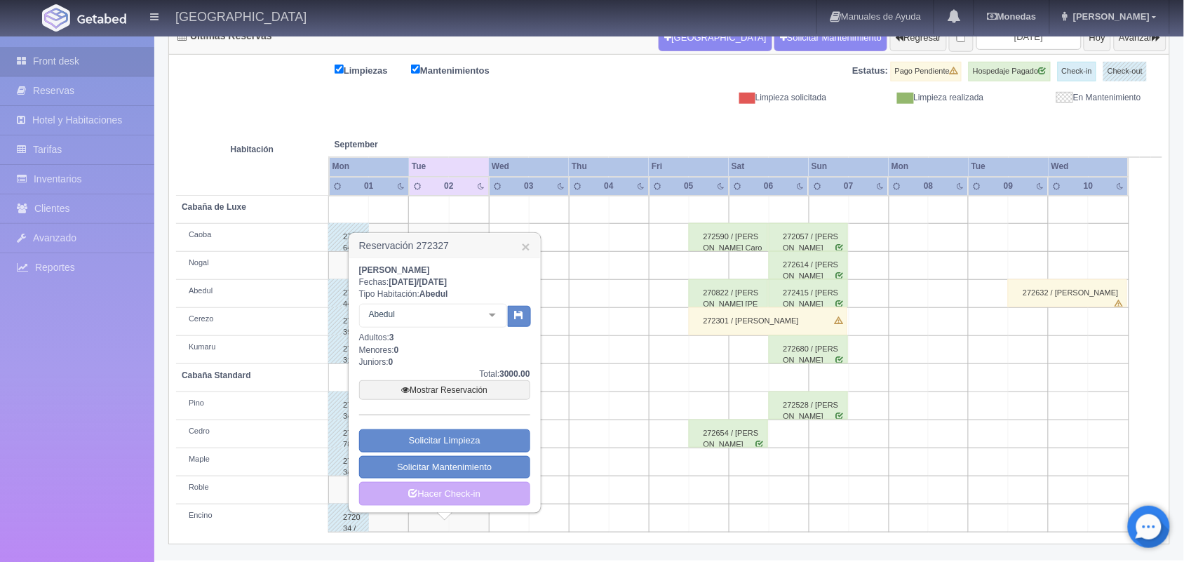
click at [442, 507] on div "fernando corona medez Fechas: 2025-09-01 / 2025-09-02 Tipo Habitación: Abedul A…" at bounding box center [444, 385] width 191 height 254
click at [442, 500] on link "Hacer Check-in" at bounding box center [444, 494] width 171 height 24
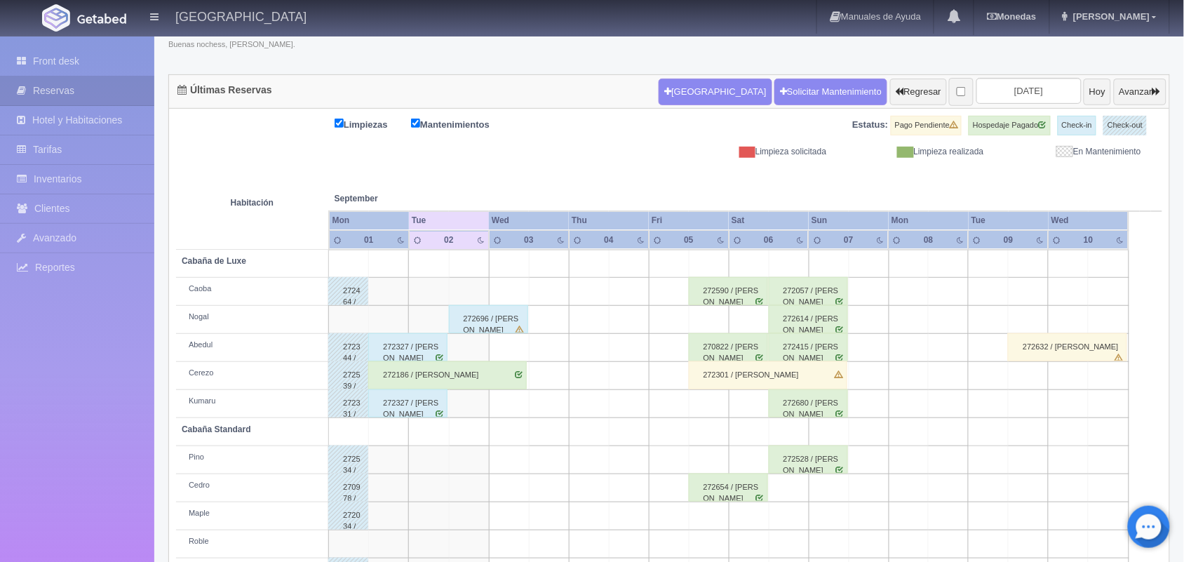
scroll to position [105, 0]
click at [449, 374] on div "272186 / [PERSON_NAME]" at bounding box center [447, 375] width 159 height 28
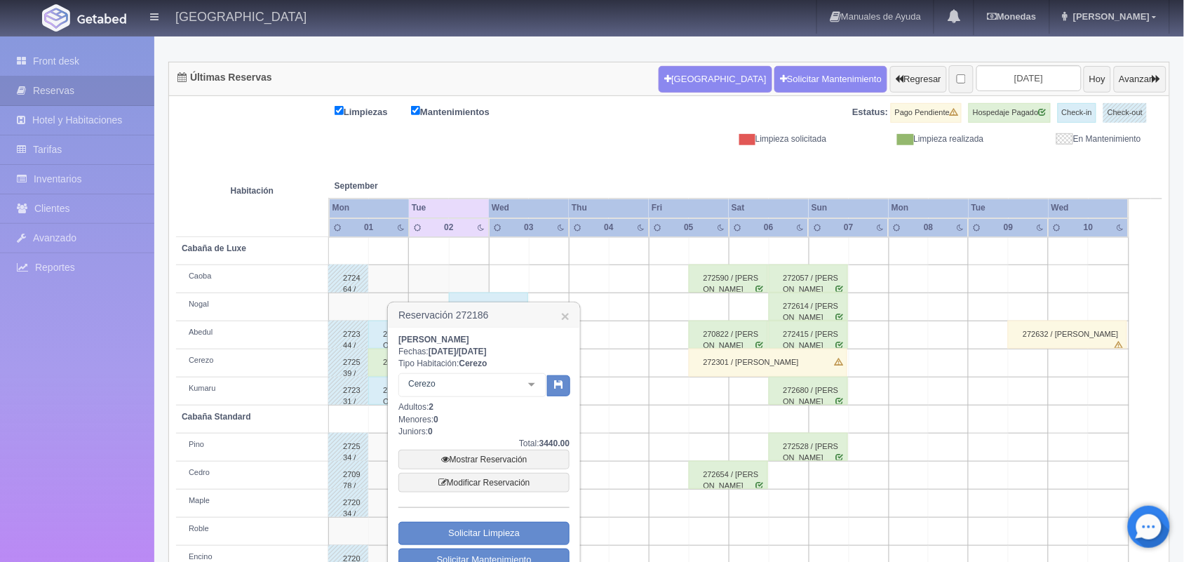
scroll to position [170, 0]
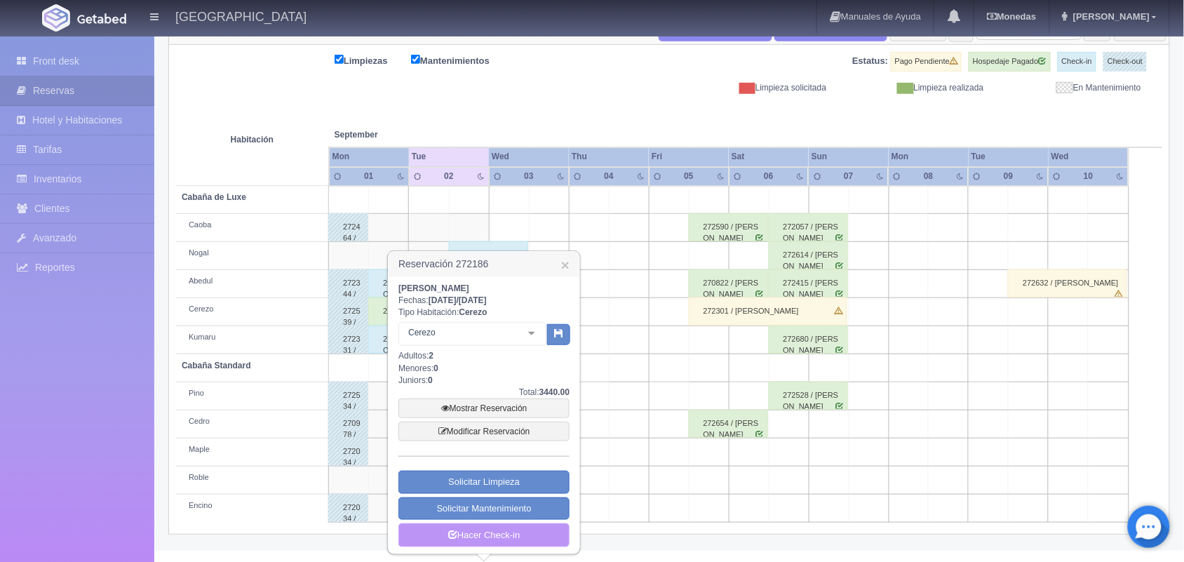
click at [539, 542] on link "Hacer Check-in" at bounding box center [483, 535] width 171 height 24
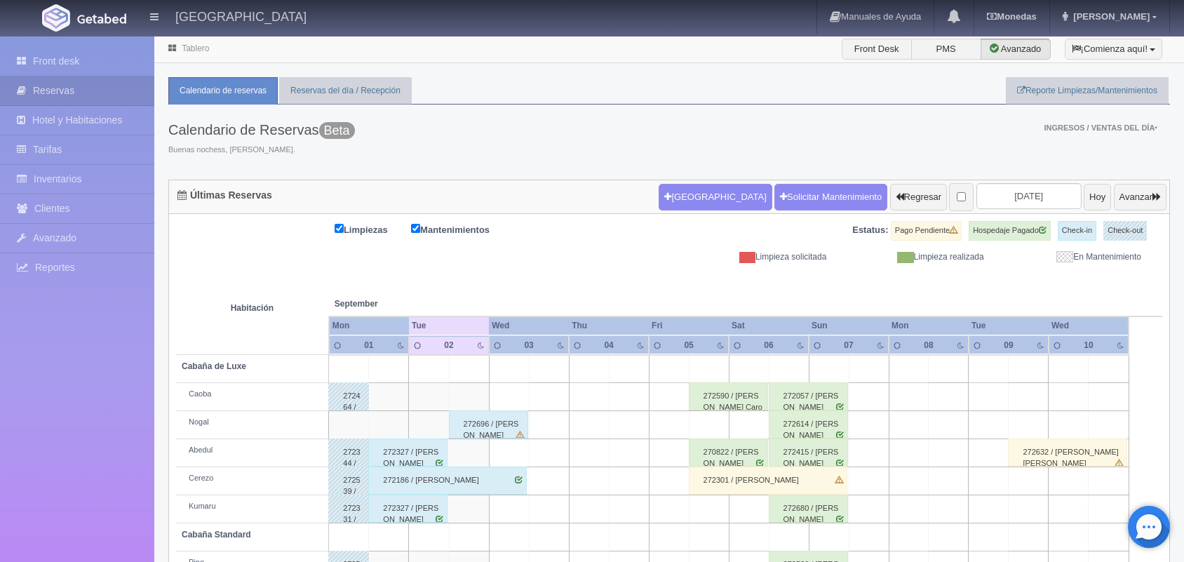
scroll to position [159, 0]
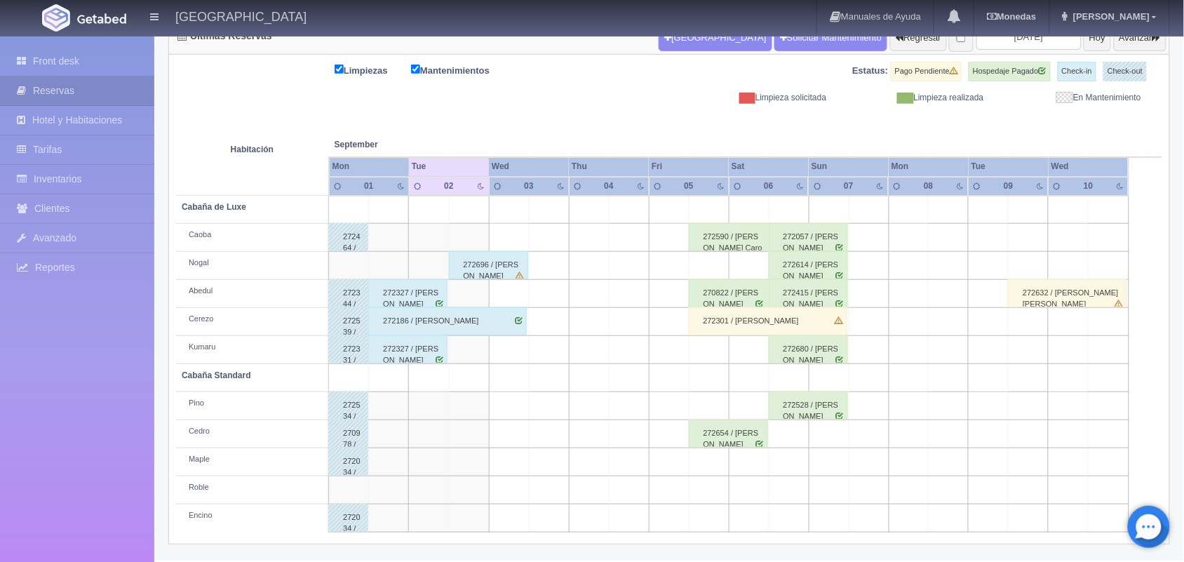
click at [414, 295] on div "272327 / [PERSON_NAME]" at bounding box center [407, 293] width 79 height 28
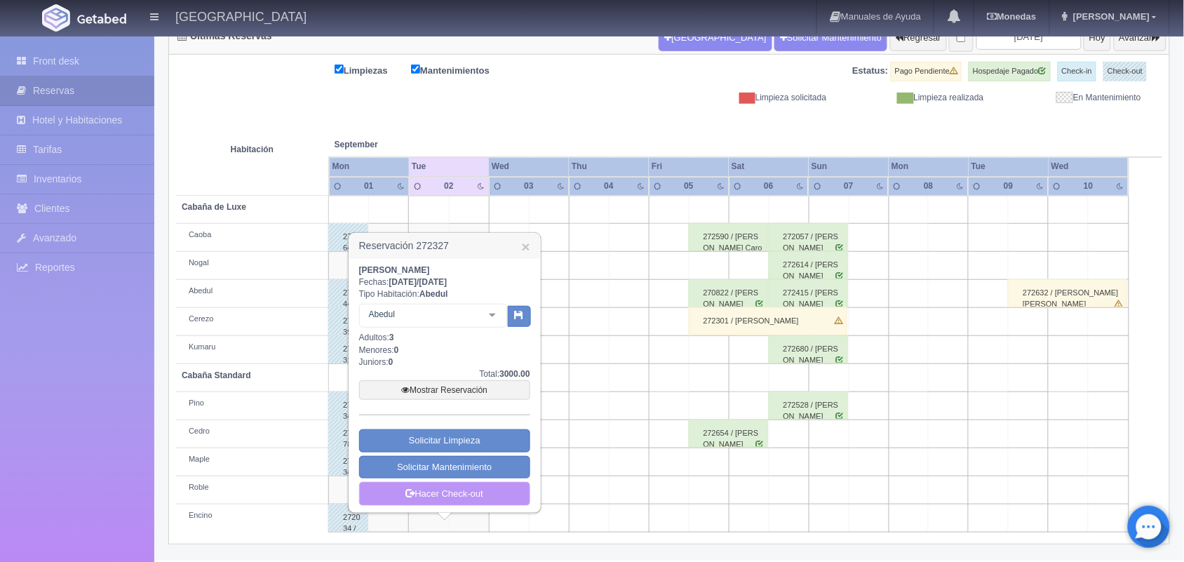
click at [459, 492] on link "Hacer Check-out" at bounding box center [444, 494] width 171 height 24
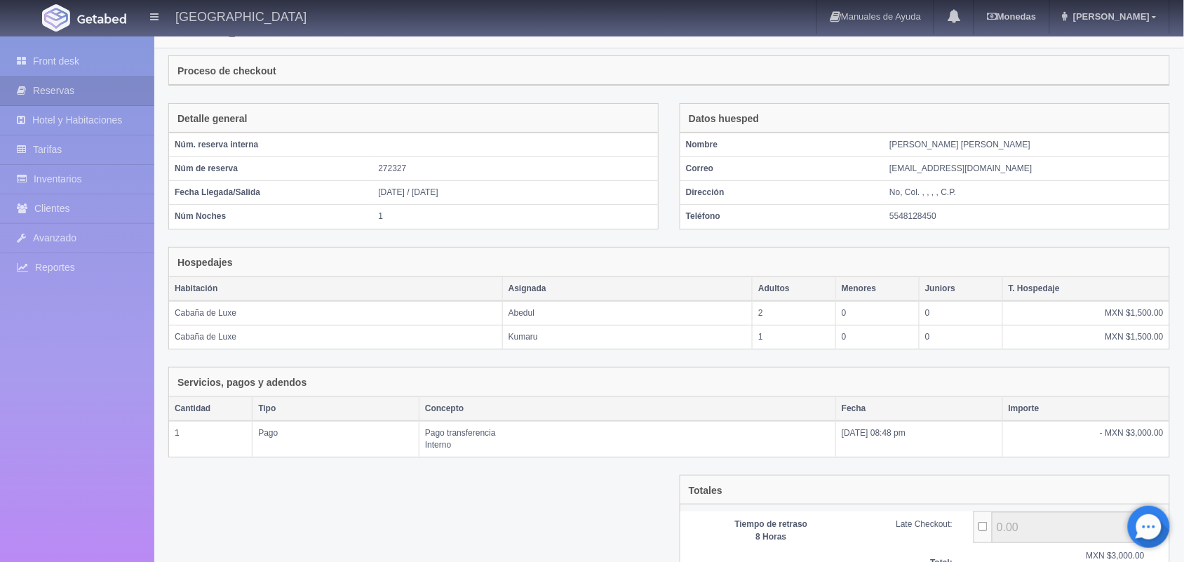
scroll to position [141, 0]
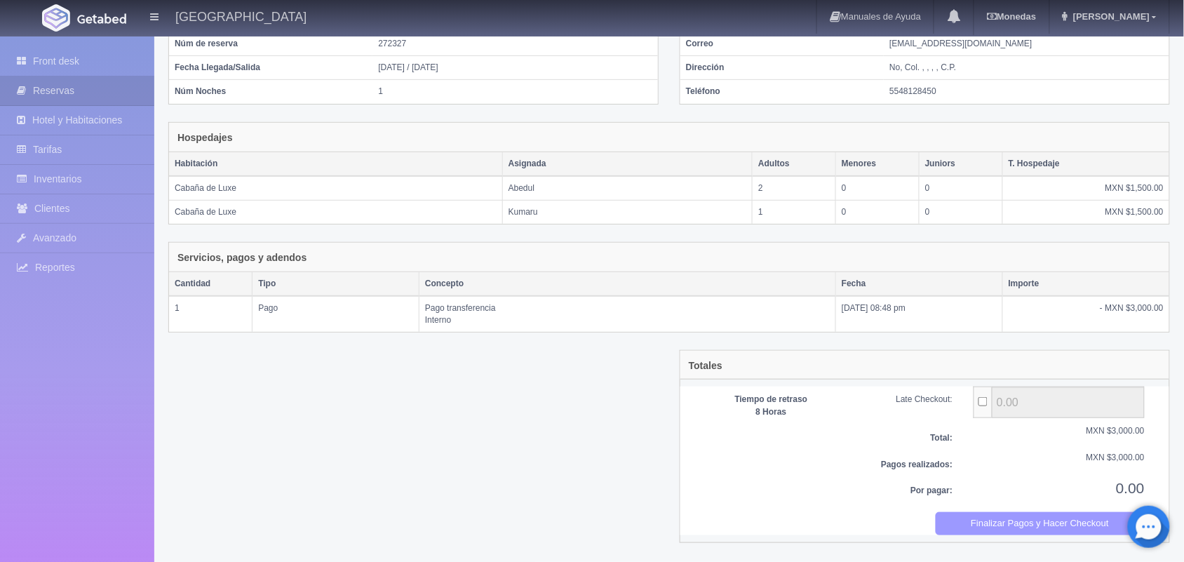
click at [1079, 520] on button "Finalizar Pagos y Hacer Checkout" at bounding box center [1041, 523] width 210 height 23
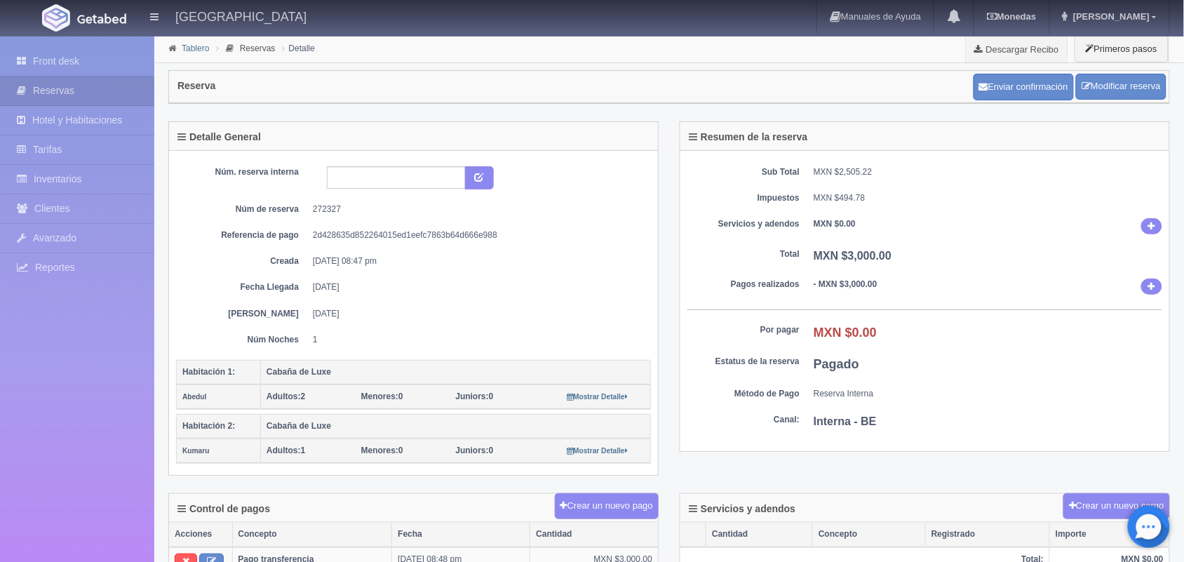
click at [194, 51] on link "Tablero" at bounding box center [195, 48] width 27 height 10
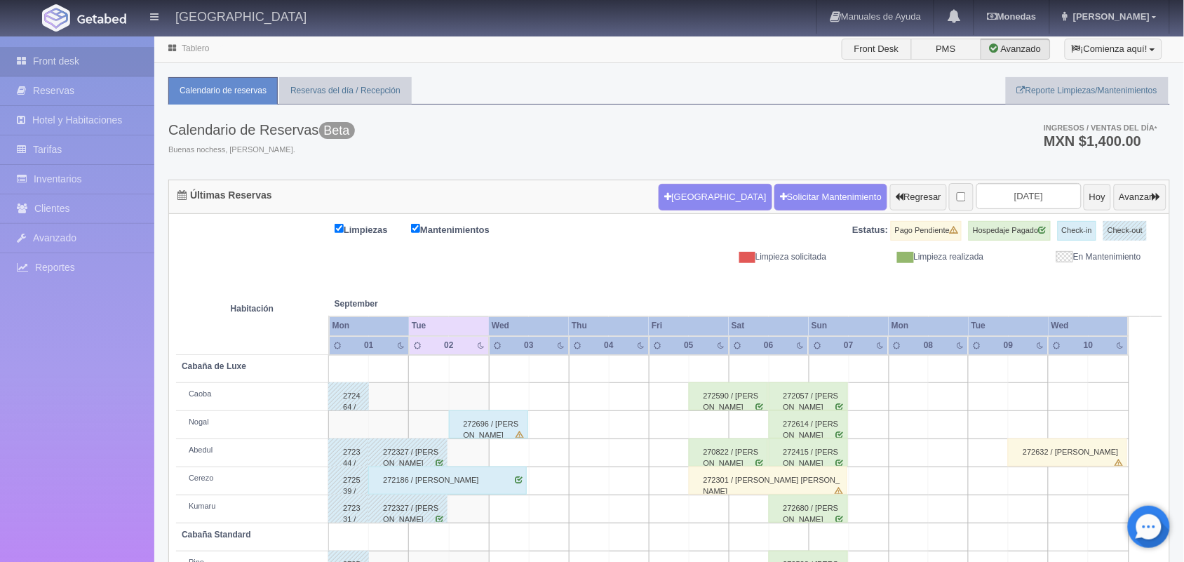
scroll to position [159, 0]
